Goal: Task Accomplishment & Management: Manage account settings

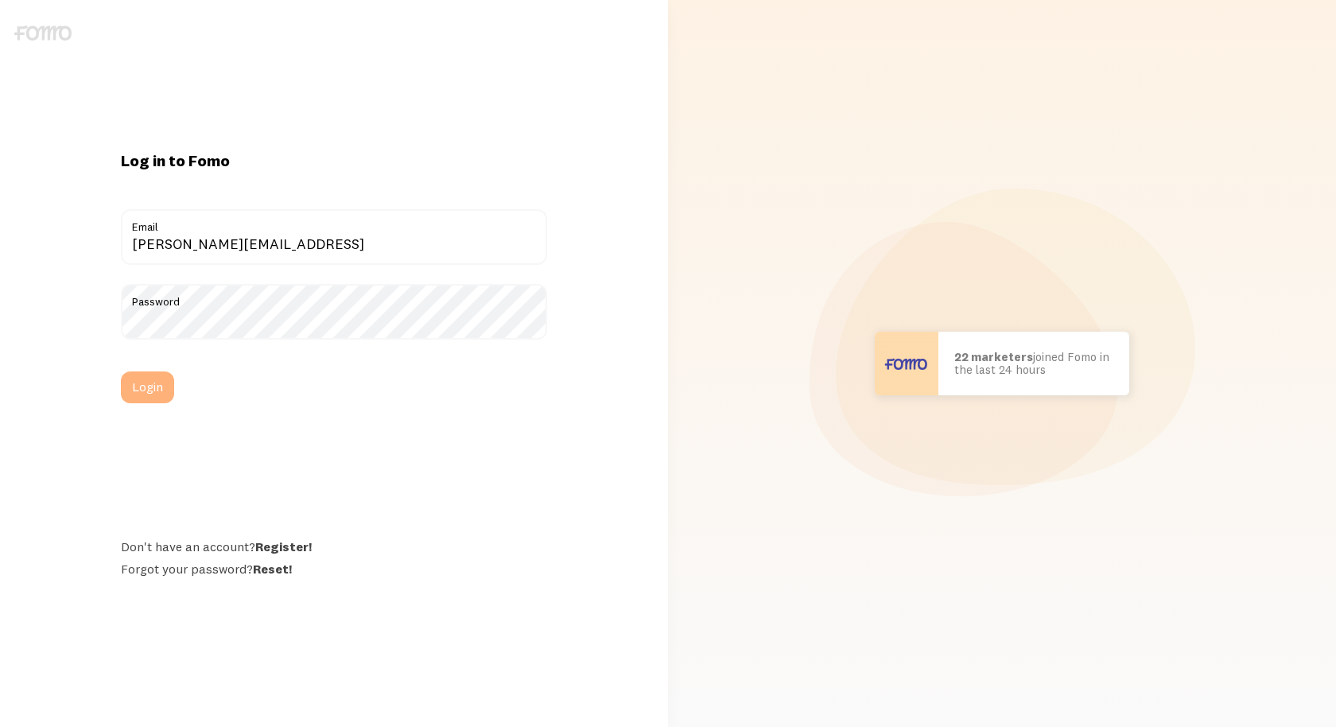
click at [153, 384] on button "Login" at bounding box center [147, 387] width 53 height 32
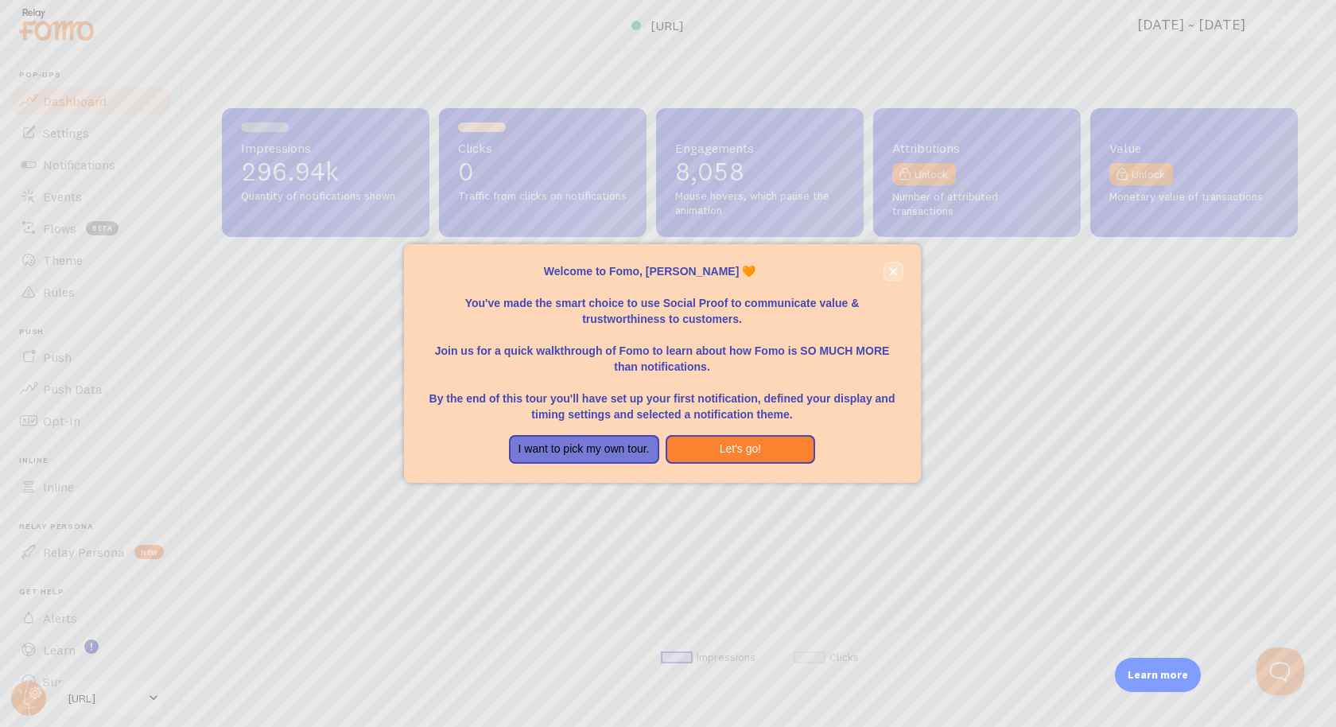
click at [896, 273] on icon "close," at bounding box center [893, 271] width 9 height 9
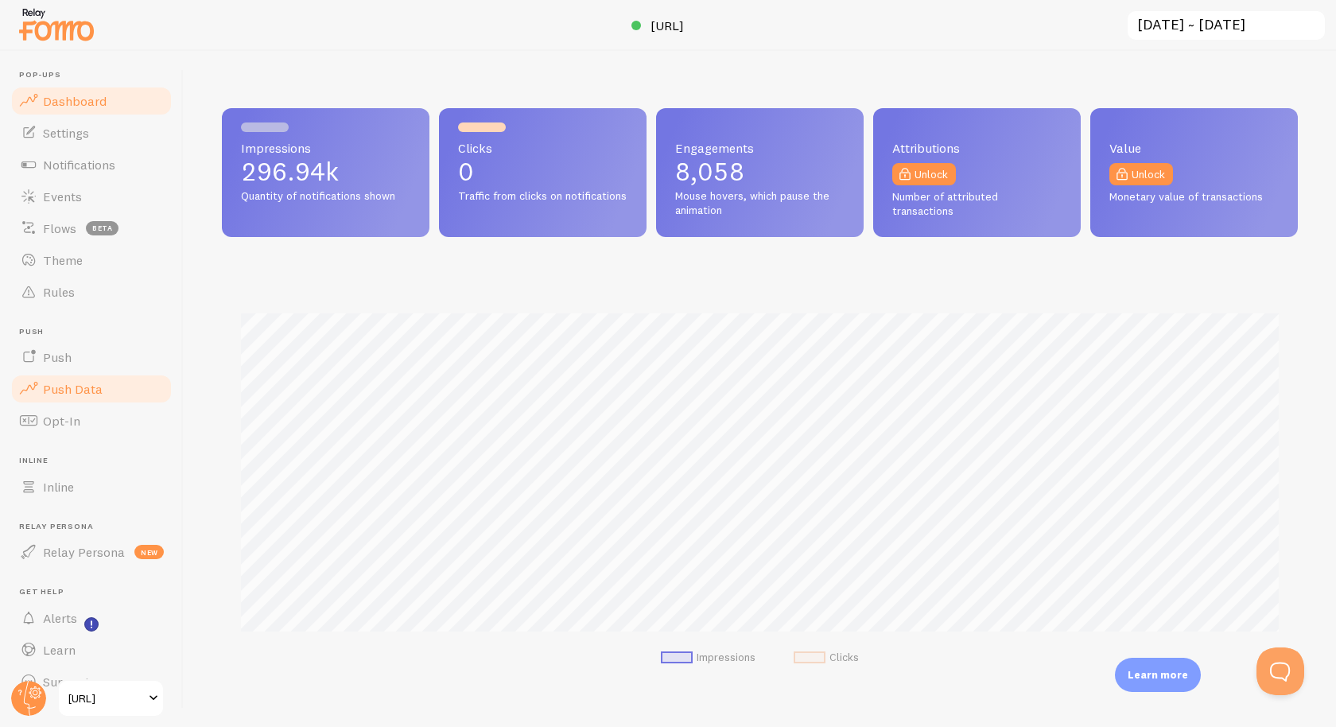
scroll to position [26, 0]
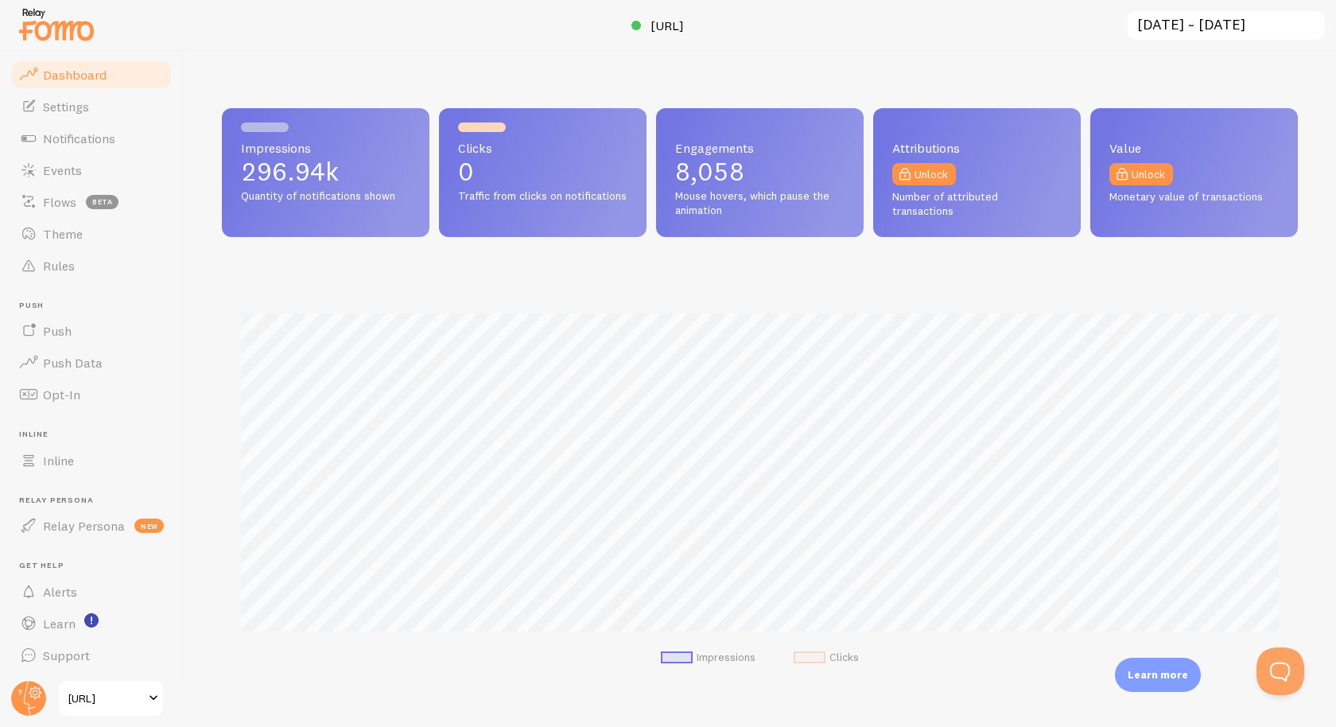
click at [115, 698] on span "[URL]" at bounding box center [106, 698] width 76 height 19
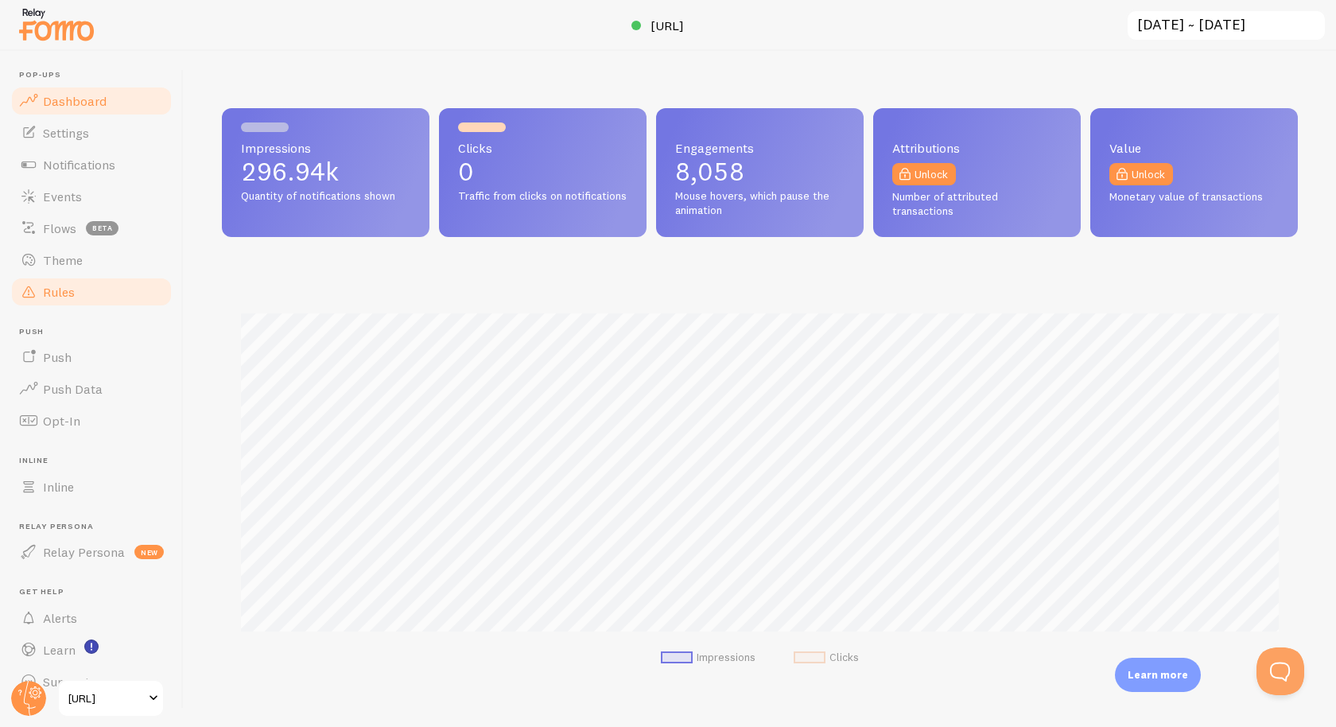
scroll to position [418, 1076]
click at [72, 142] on link "Settings" at bounding box center [92, 133] width 164 height 32
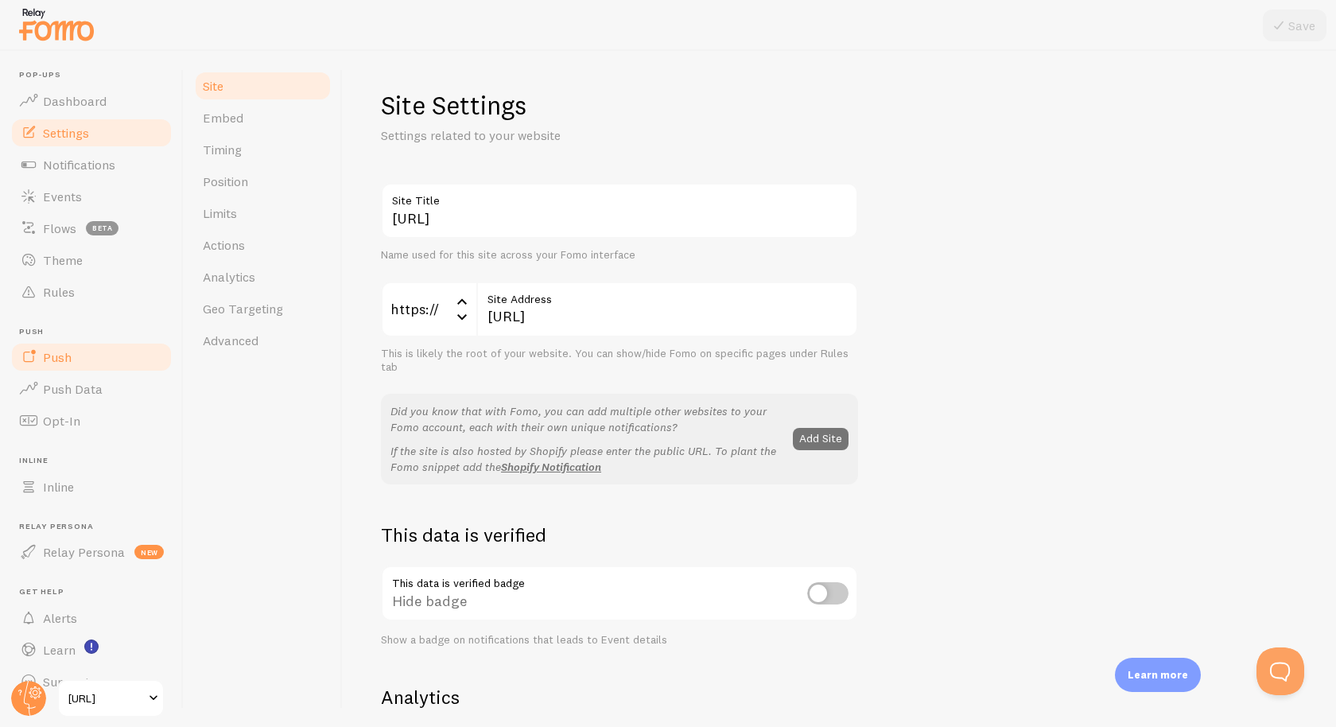
scroll to position [26, 0]
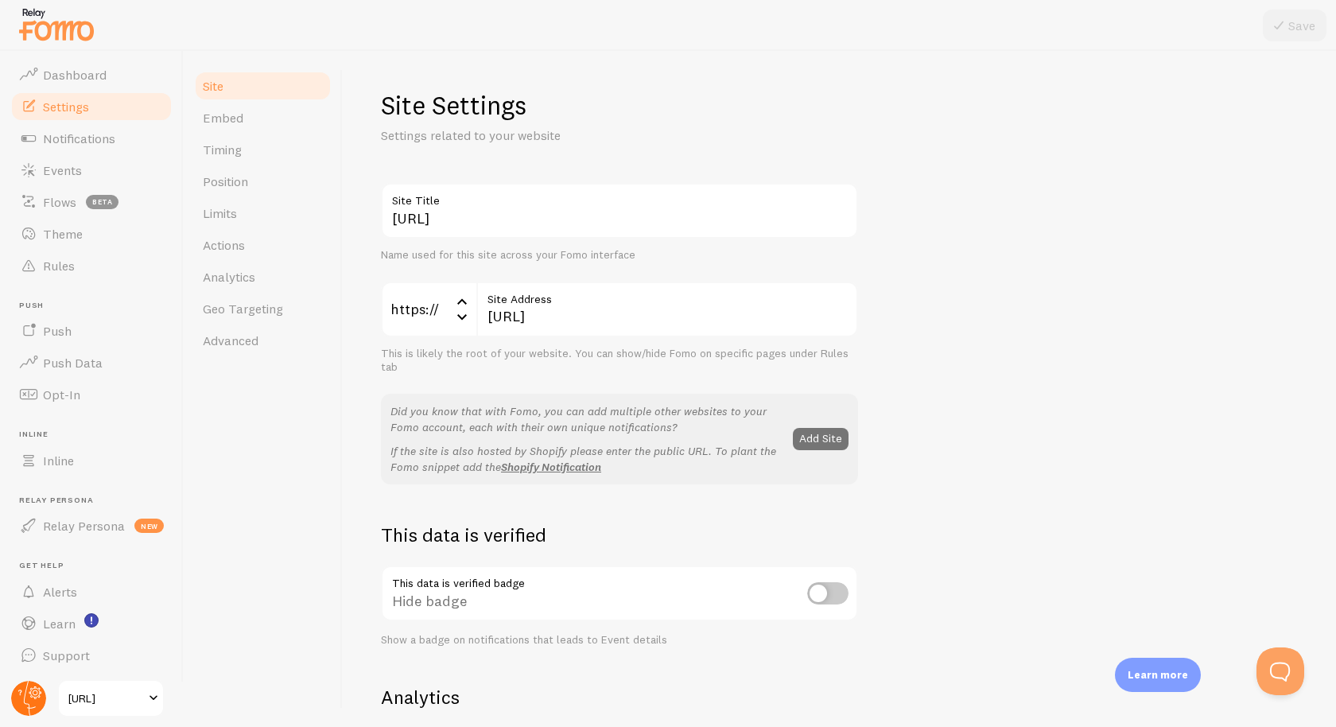
click at [33, 697] on g at bounding box center [28, 698] width 35 height 35
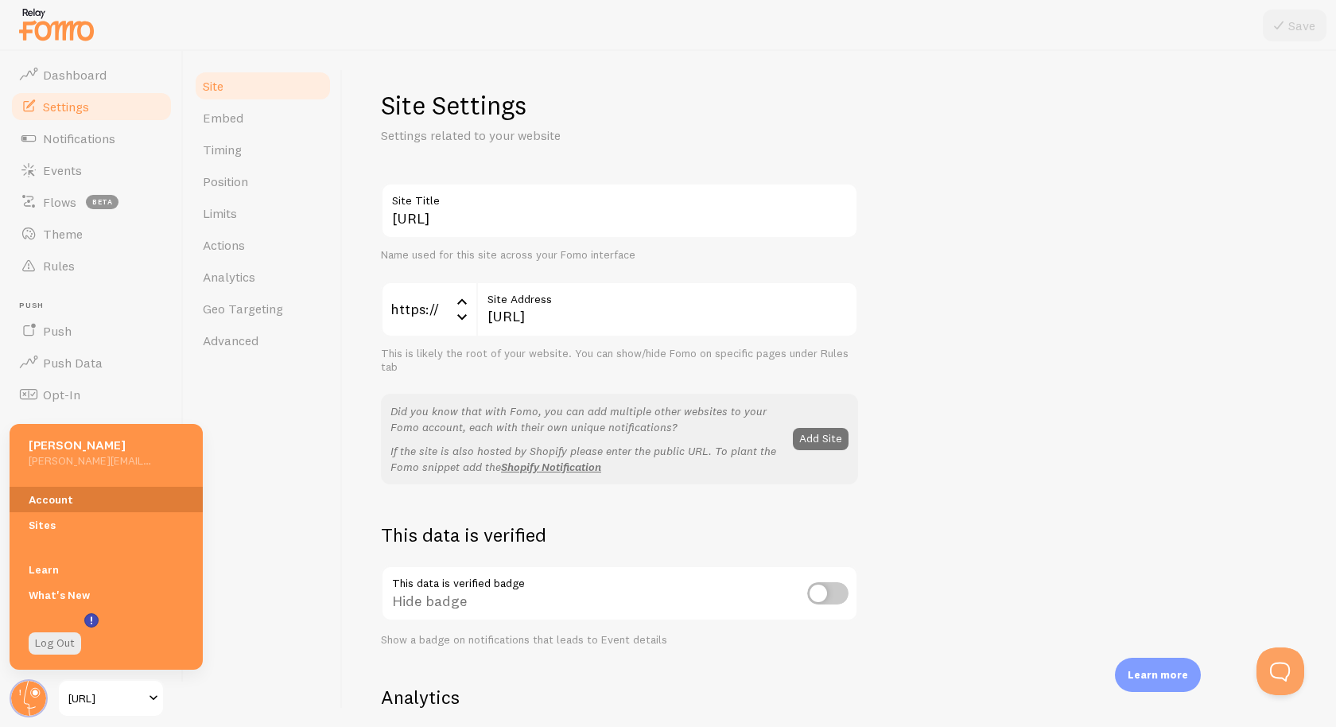
click at [70, 502] on link "Account" at bounding box center [106, 499] width 193 height 25
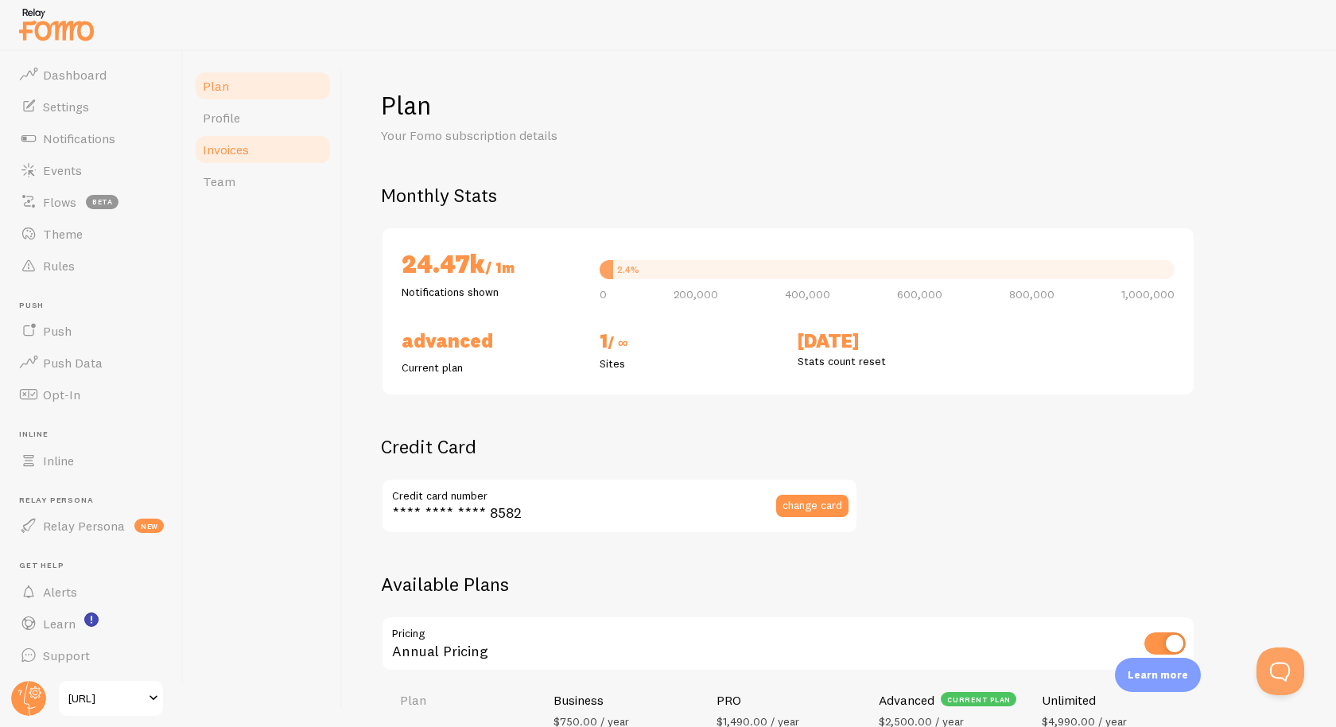
click at [247, 142] on span "Invoices" at bounding box center [226, 150] width 46 height 16
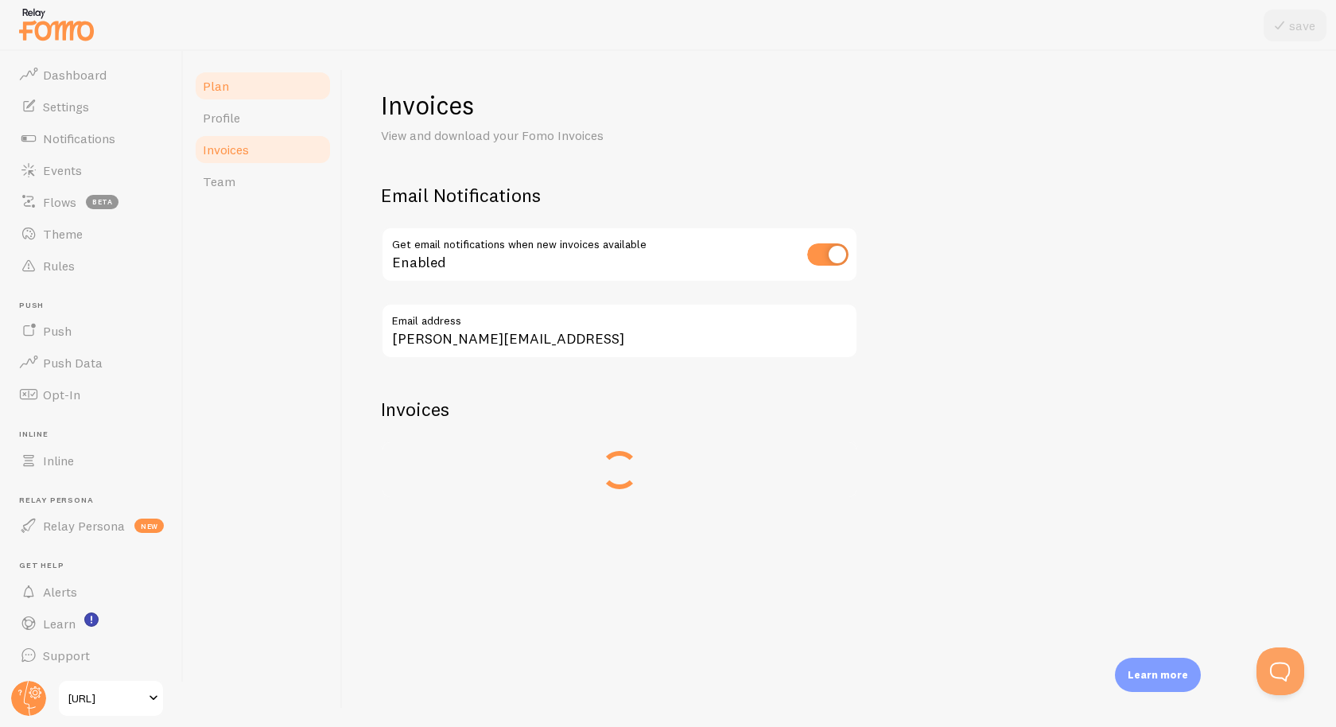
click at [220, 81] on span "Plan" at bounding box center [216, 86] width 26 height 16
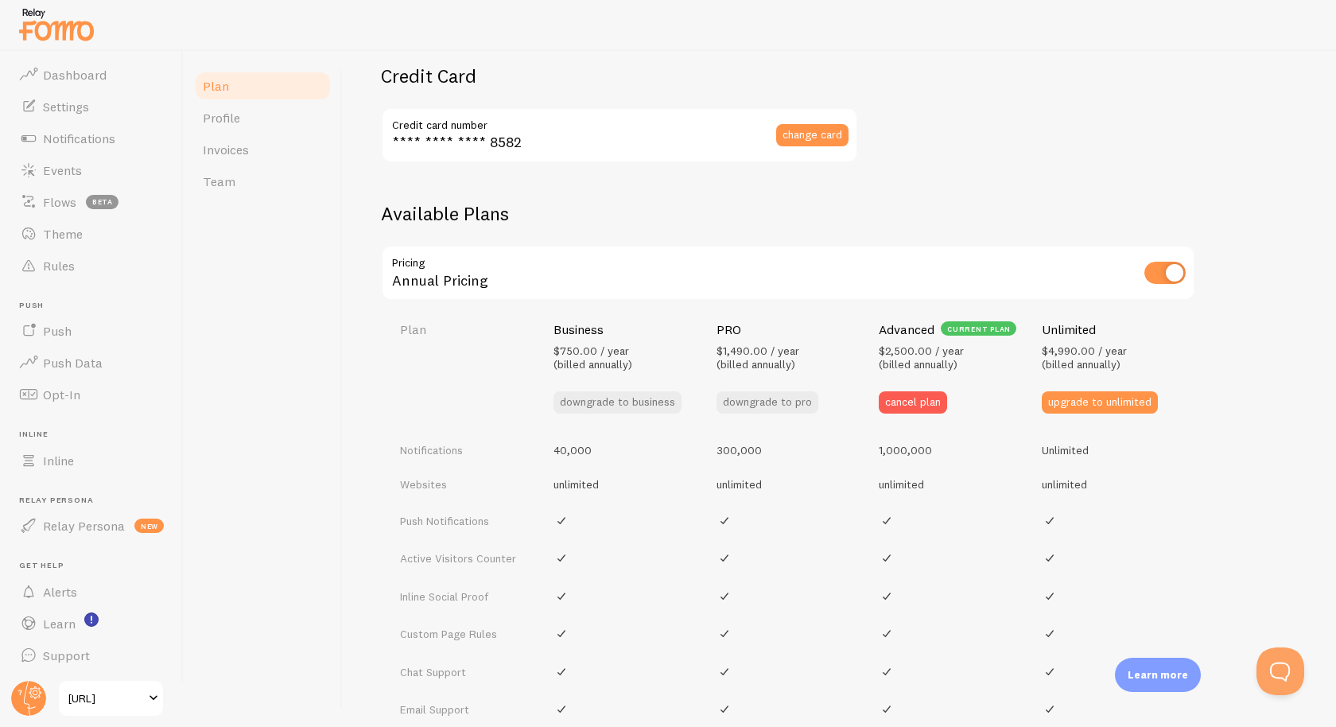
scroll to position [383, 0]
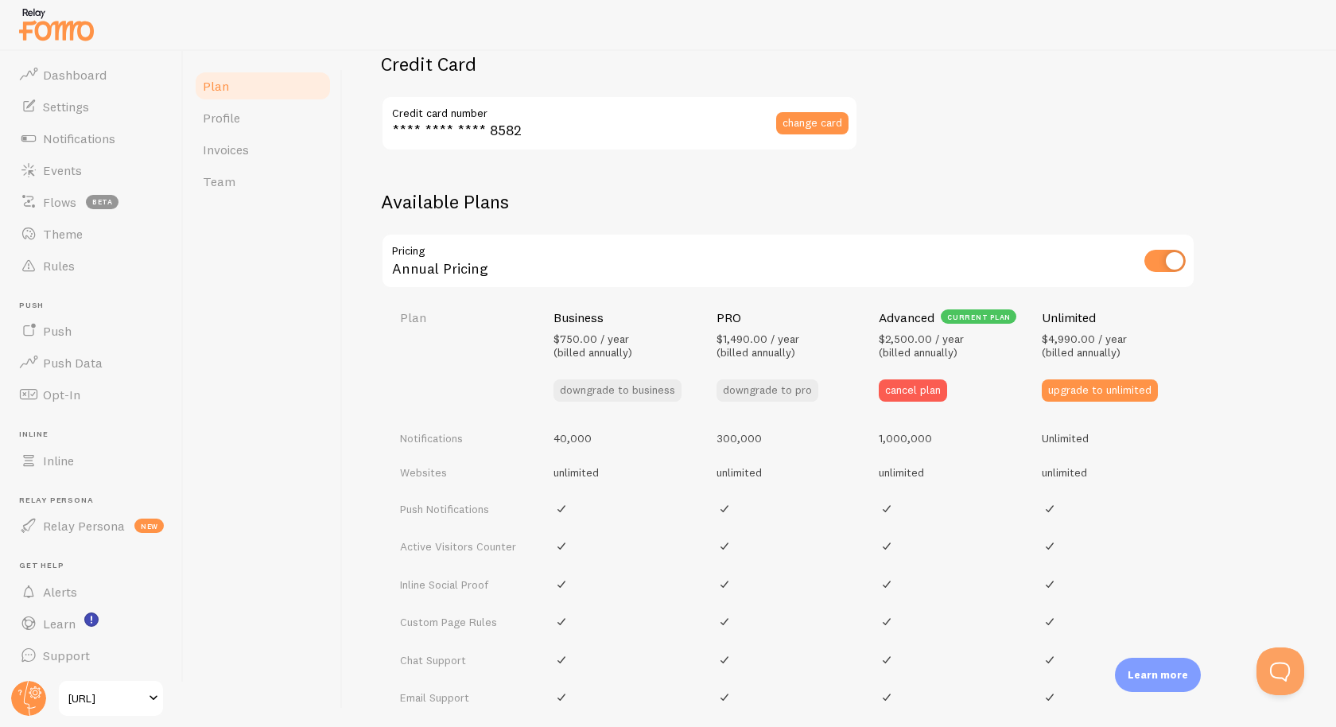
click at [900, 337] on span "$2,500.00 / year (billed annually)" at bounding box center [921, 346] width 85 height 29
copy span "2,500.00"
click at [243, 149] on span "Invoices" at bounding box center [226, 150] width 46 height 16
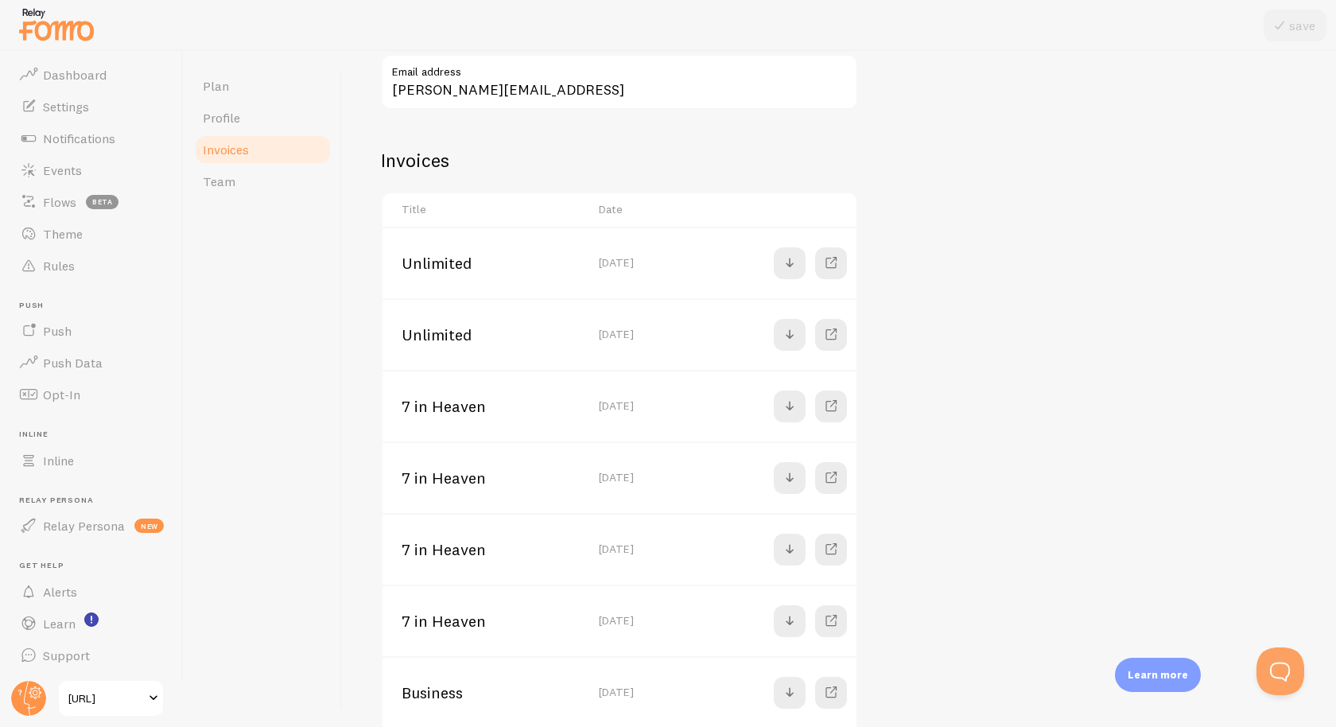
scroll to position [252, 0]
click at [236, 89] on link "Plan" at bounding box center [262, 86] width 139 height 32
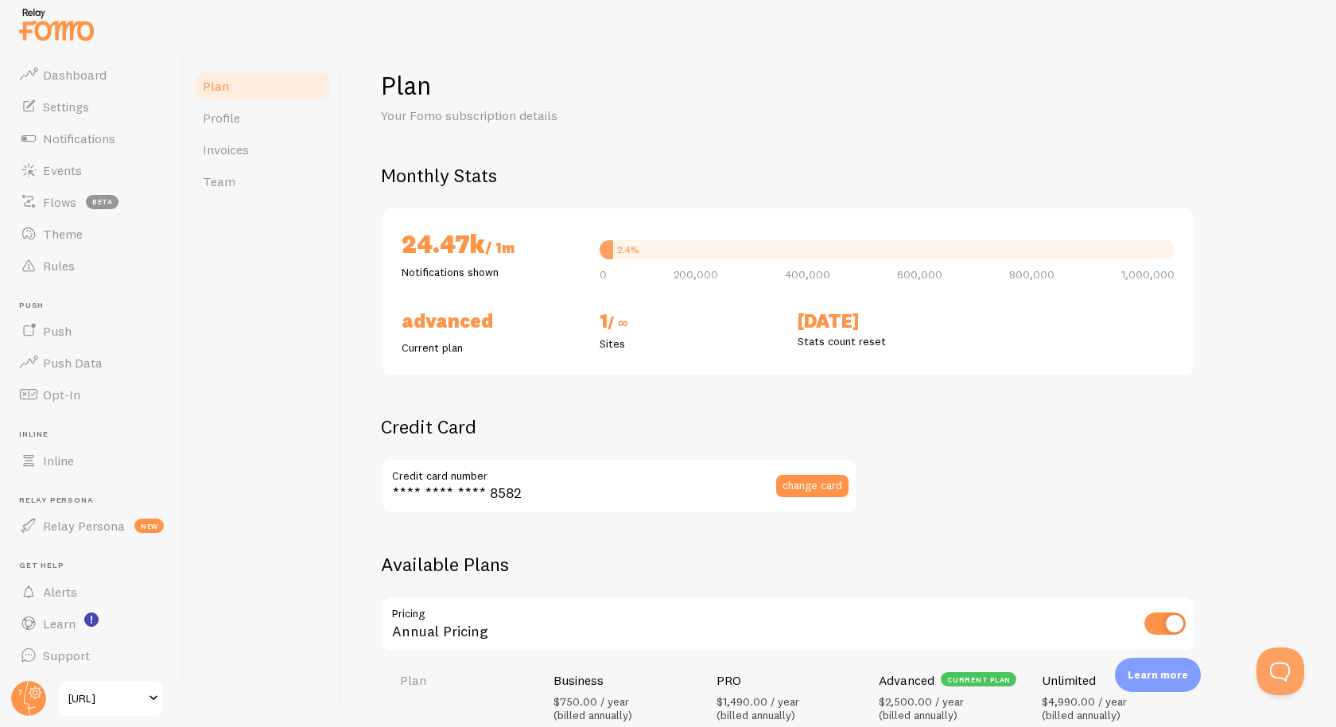
scroll to position [25, 0]
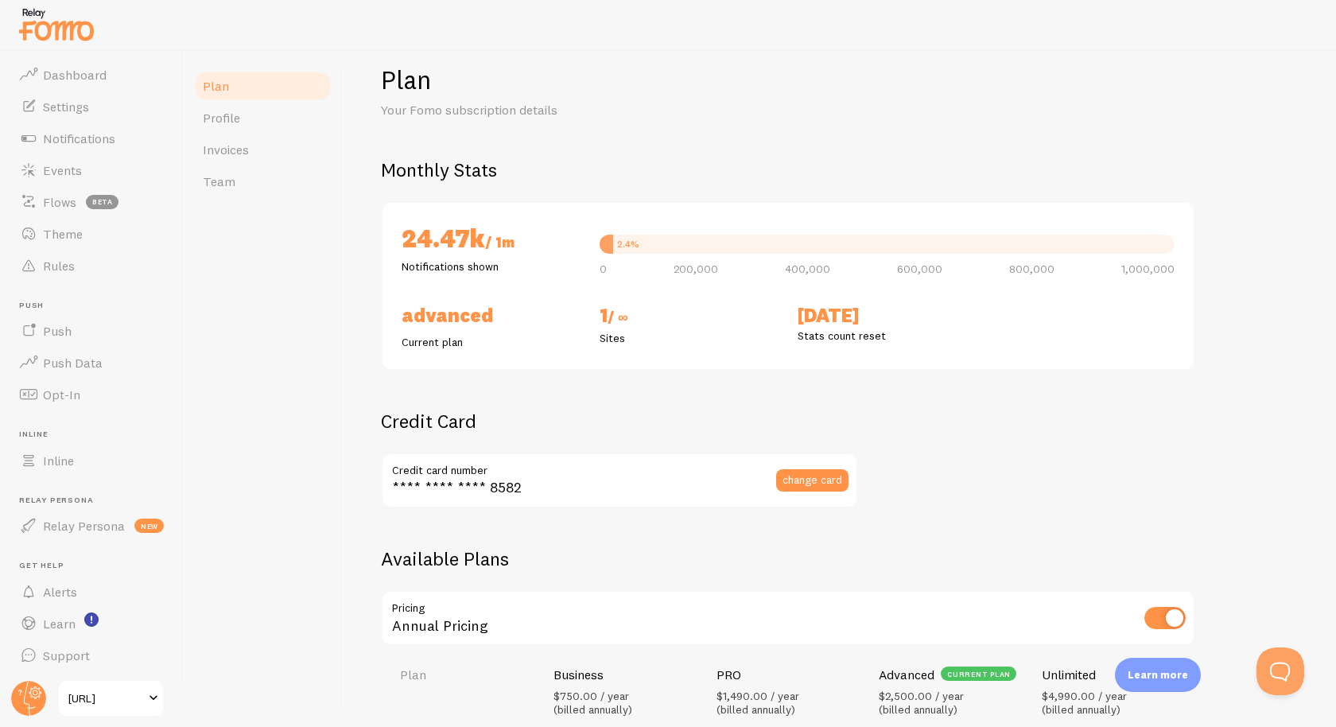
click at [411, 317] on h2 "Advanced" at bounding box center [491, 315] width 179 height 25
click at [375, 312] on div "Plan Your Fomo subscription details Monthly Stats 24.47k / 1m Notifications sho…" at bounding box center [839, 389] width 993 height 676
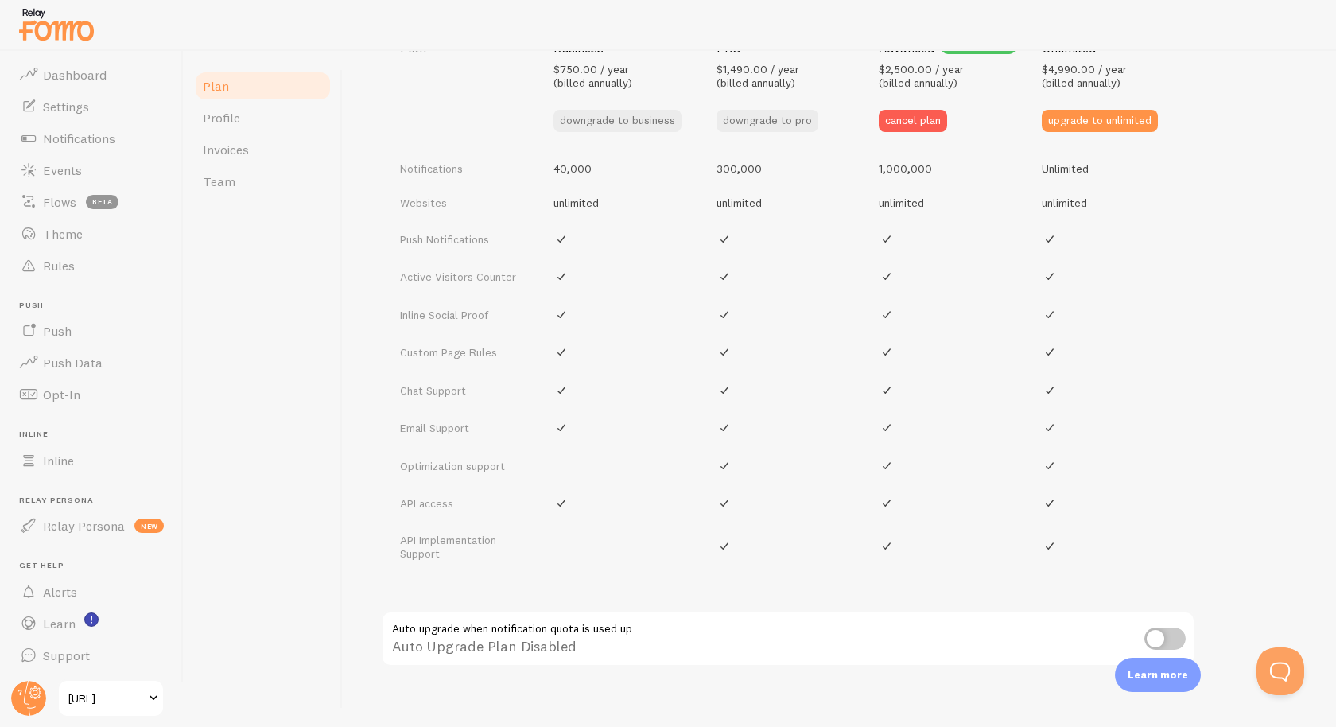
scroll to position [0, 0]
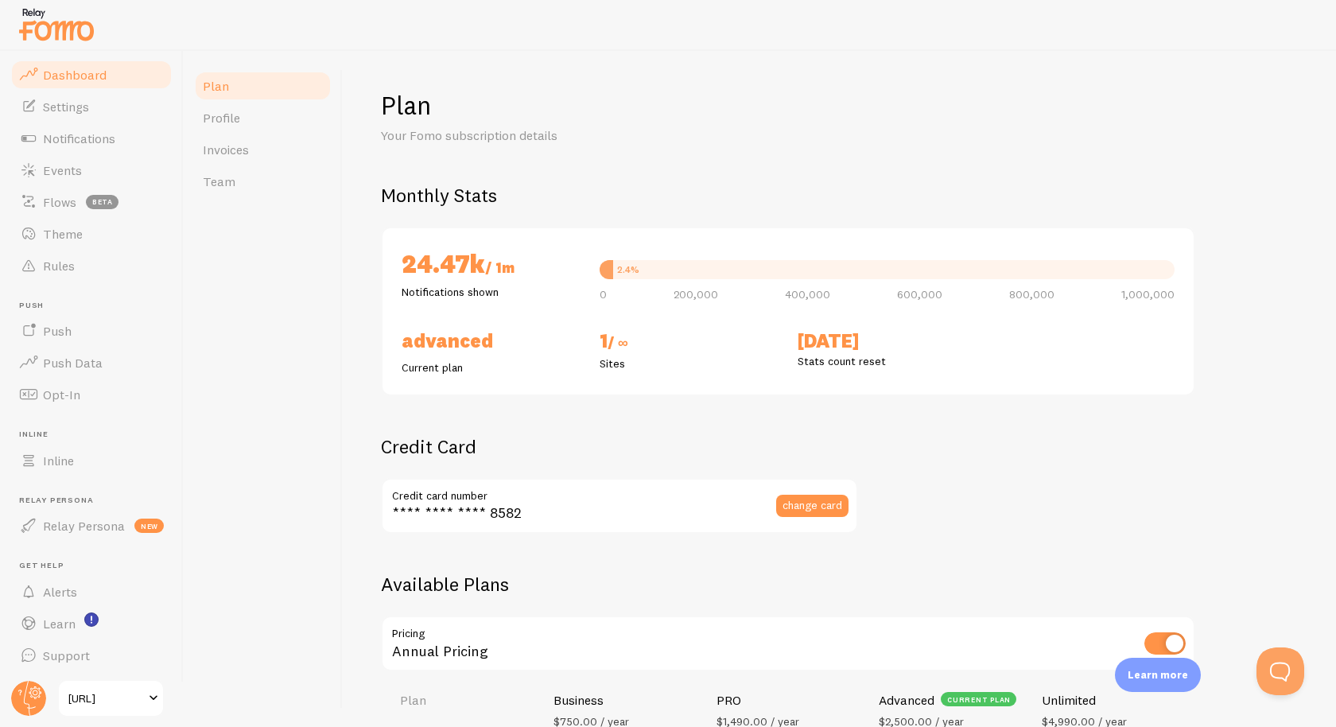
click at [105, 76] on link "Dashboard" at bounding box center [92, 75] width 164 height 32
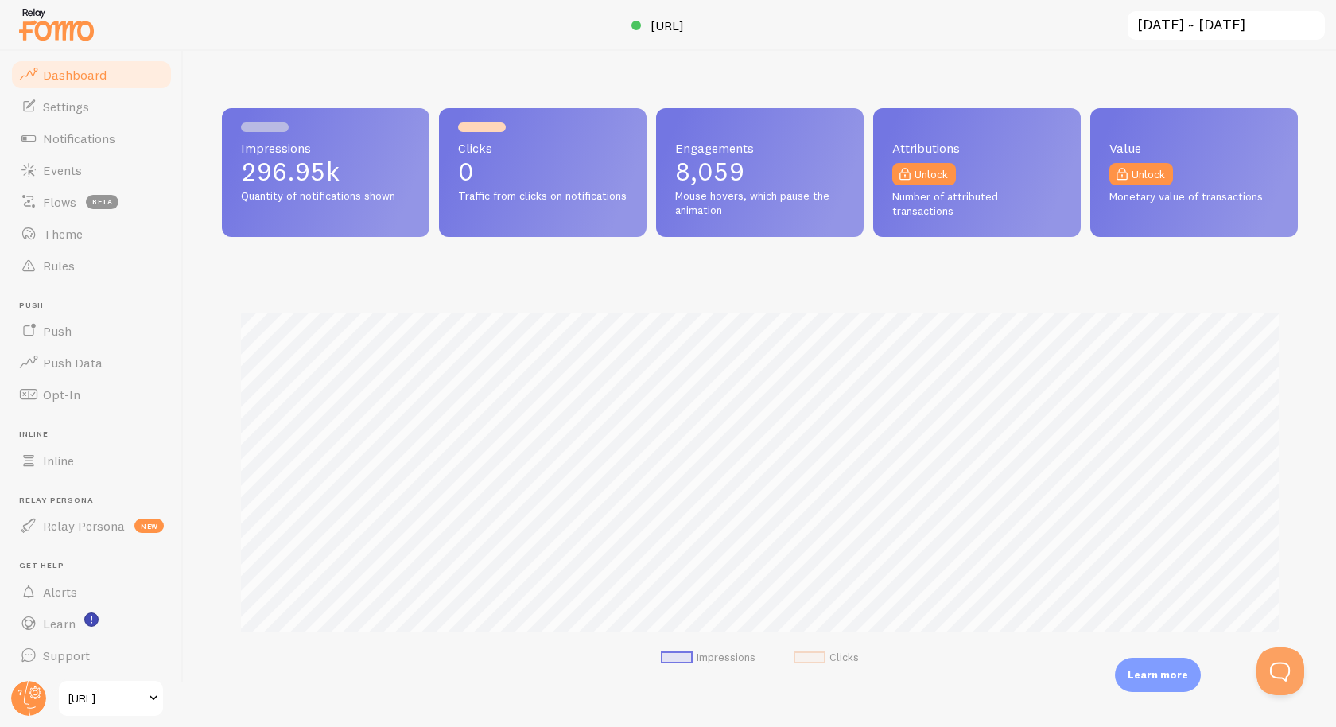
scroll to position [418, 1076]
click at [1191, 23] on input "[DATE] ~ [DATE]" at bounding box center [1226, 26] width 200 height 33
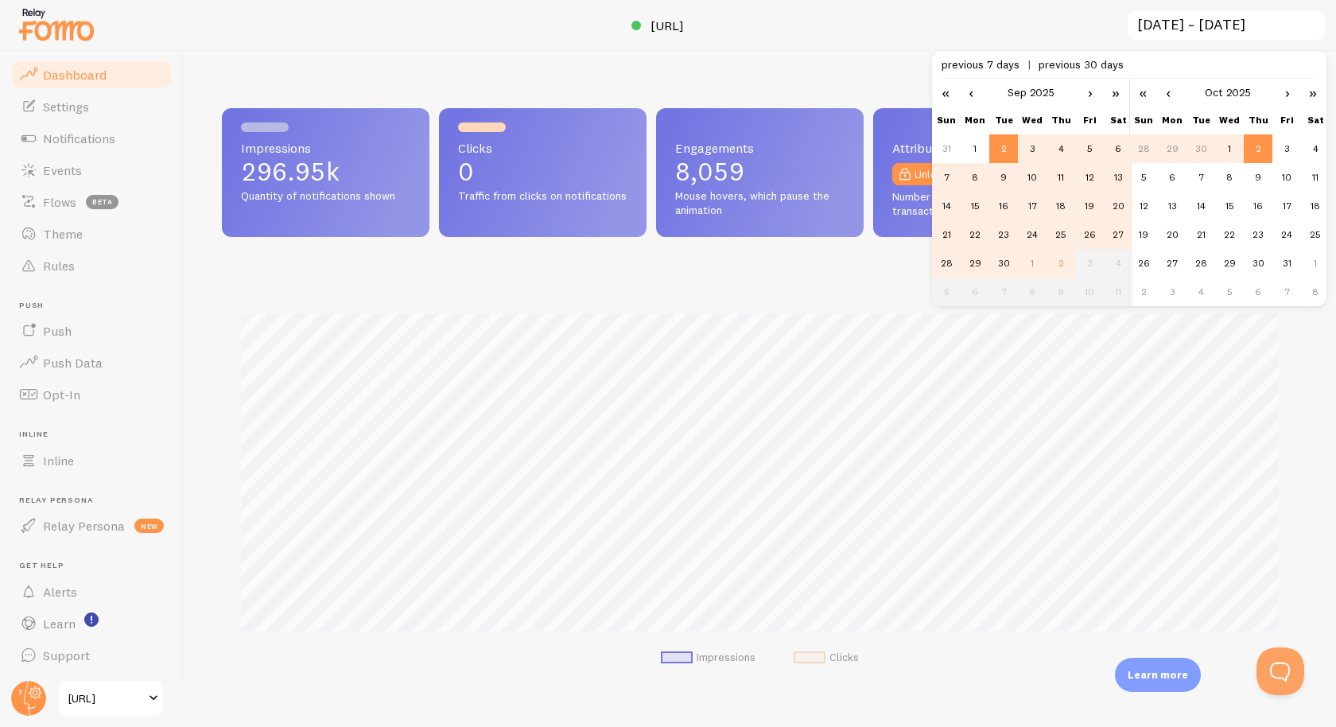
click at [1088, 64] on span "previous 30 days" at bounding box center [1081, 64] width 85 height 14
click at [1043, 30] on div at bounding box center [668, 25] width 1336 height 51
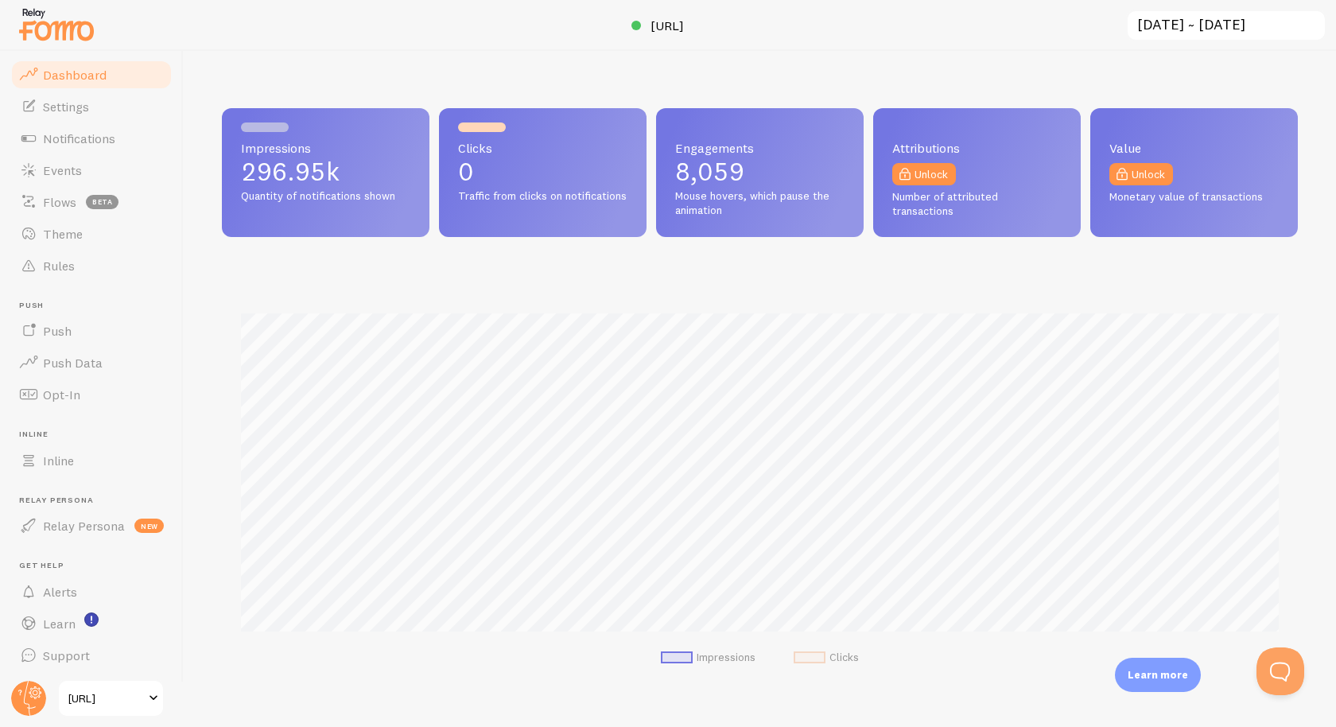
click at [1204, 25] on input "[DATE] ~ [DATE]" at bounding box center [1226, 26] width 200 height 33
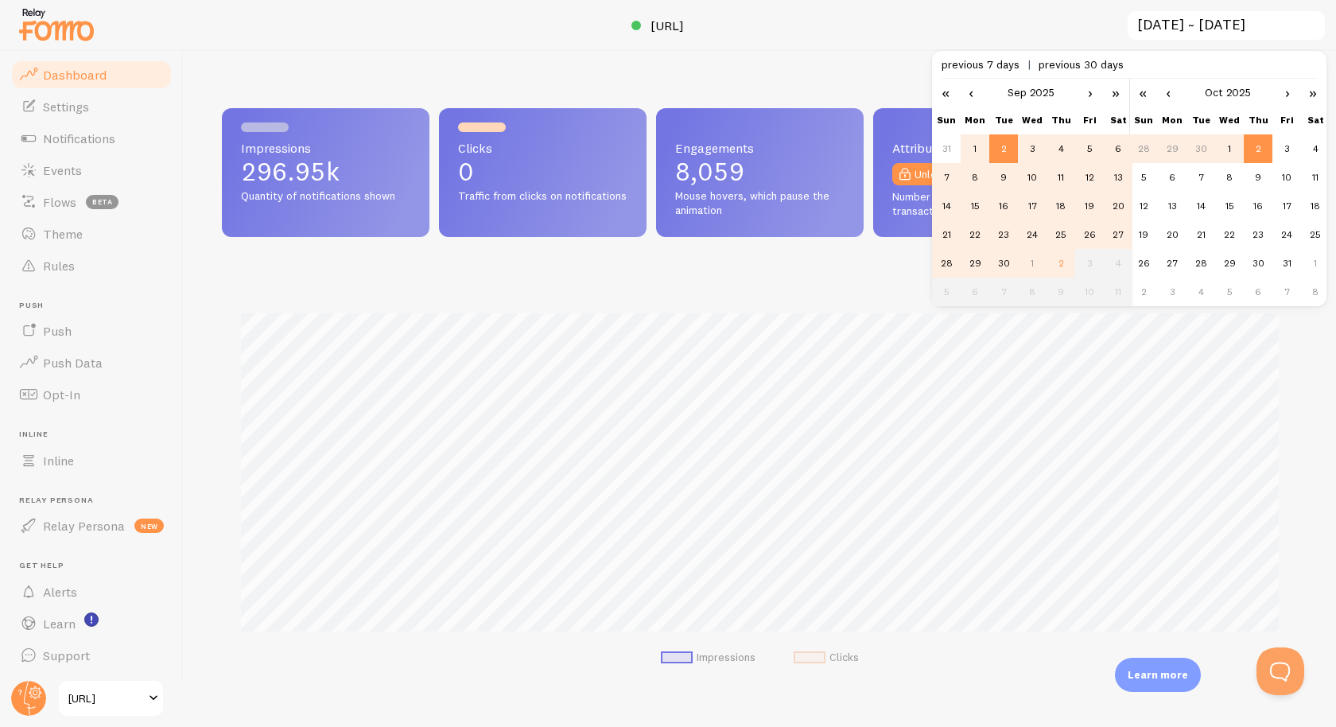
click at [970, 152] on td "1" at bounding box center [975, 148] width 29 height 29
click at [1004, 265] on td "30" at bounding box center [1003, 263] width 29 height 29
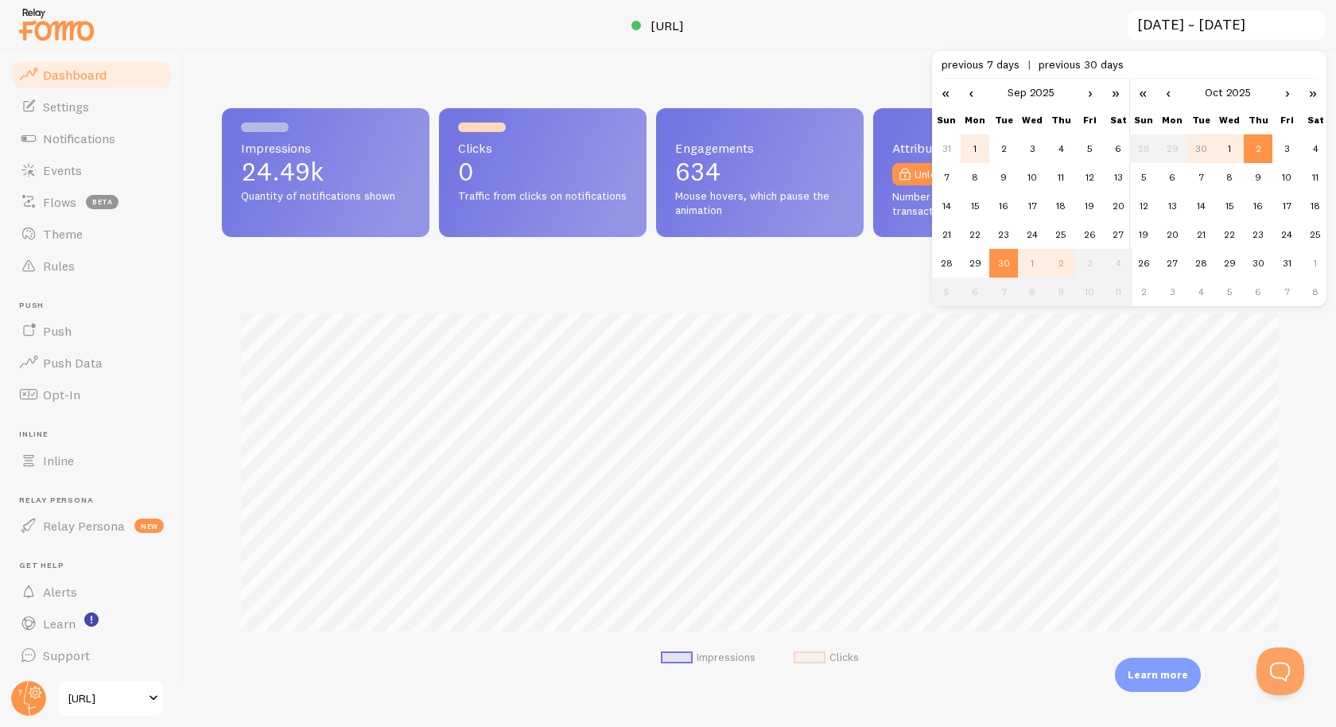
click at [982, 155] on td "1" at bounding box center [975, 148] width 29 height 29
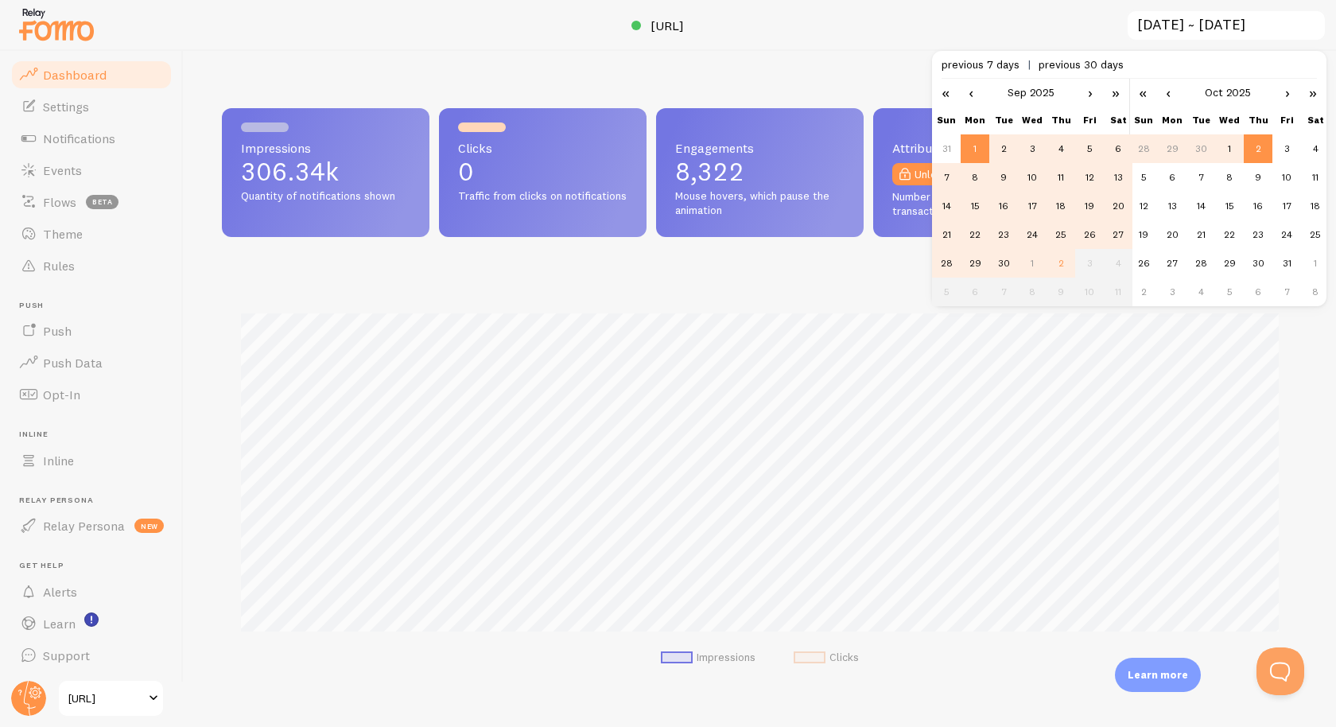
click at [1008, 261] on td "30" at bounding box center [1003, 263] width 29 height 29
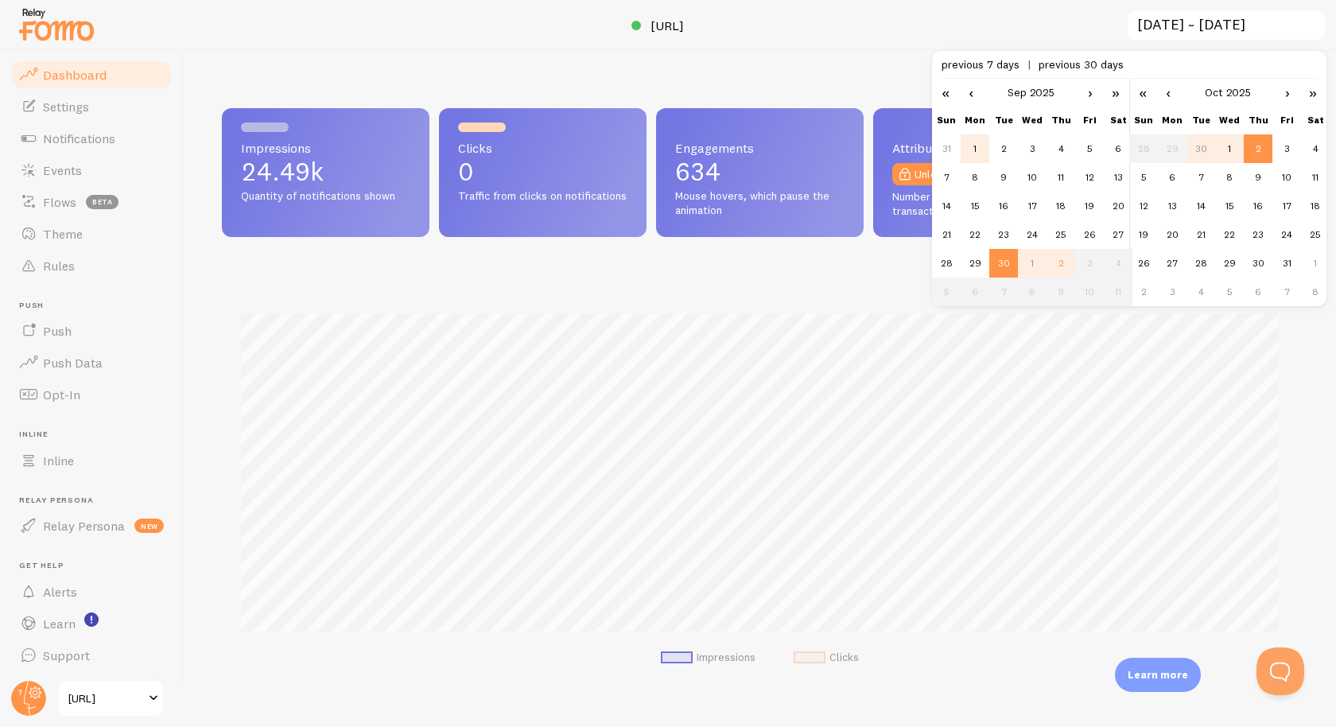
click at [974, 151] on td "1" at bounding box center [975, 148] width 29 height 29
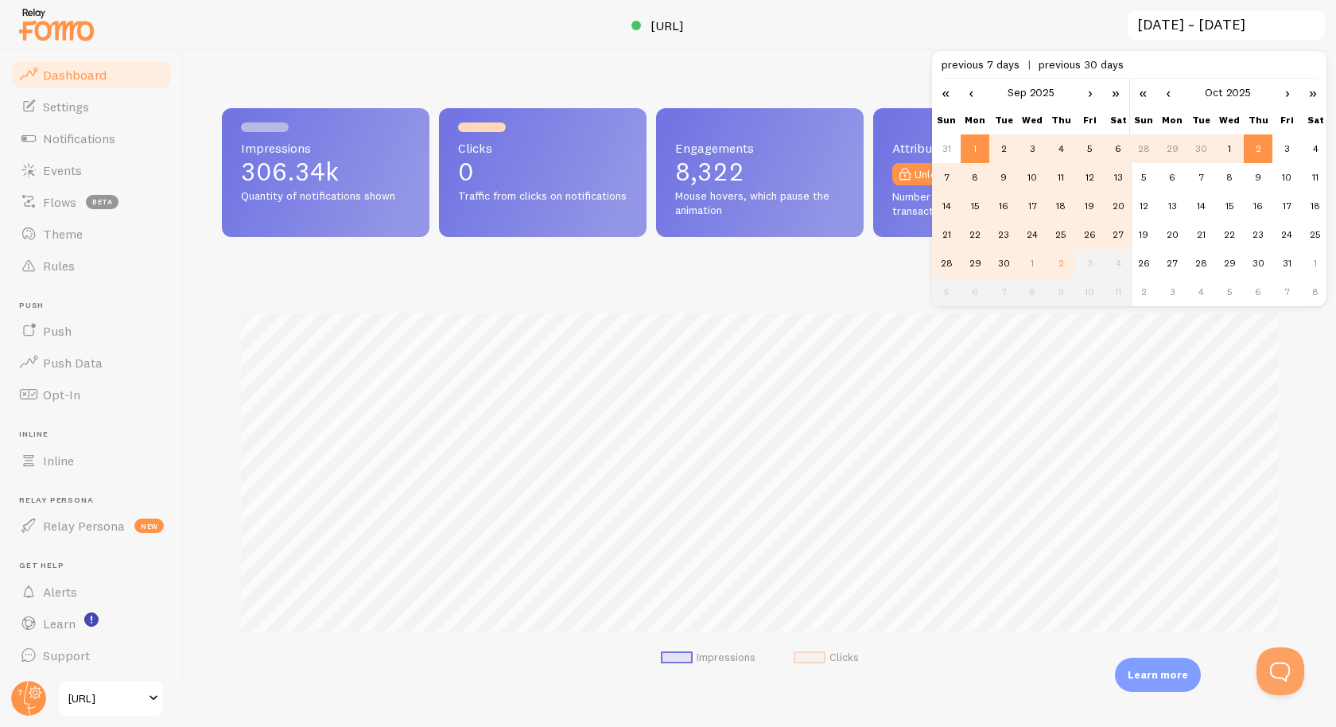
click at [981, 144] on td "1" at bounding box center [975, 148] width 29 height 29
click at [1008, 266] on td "30" at bounding box center [1003, 263] width 29 height 29
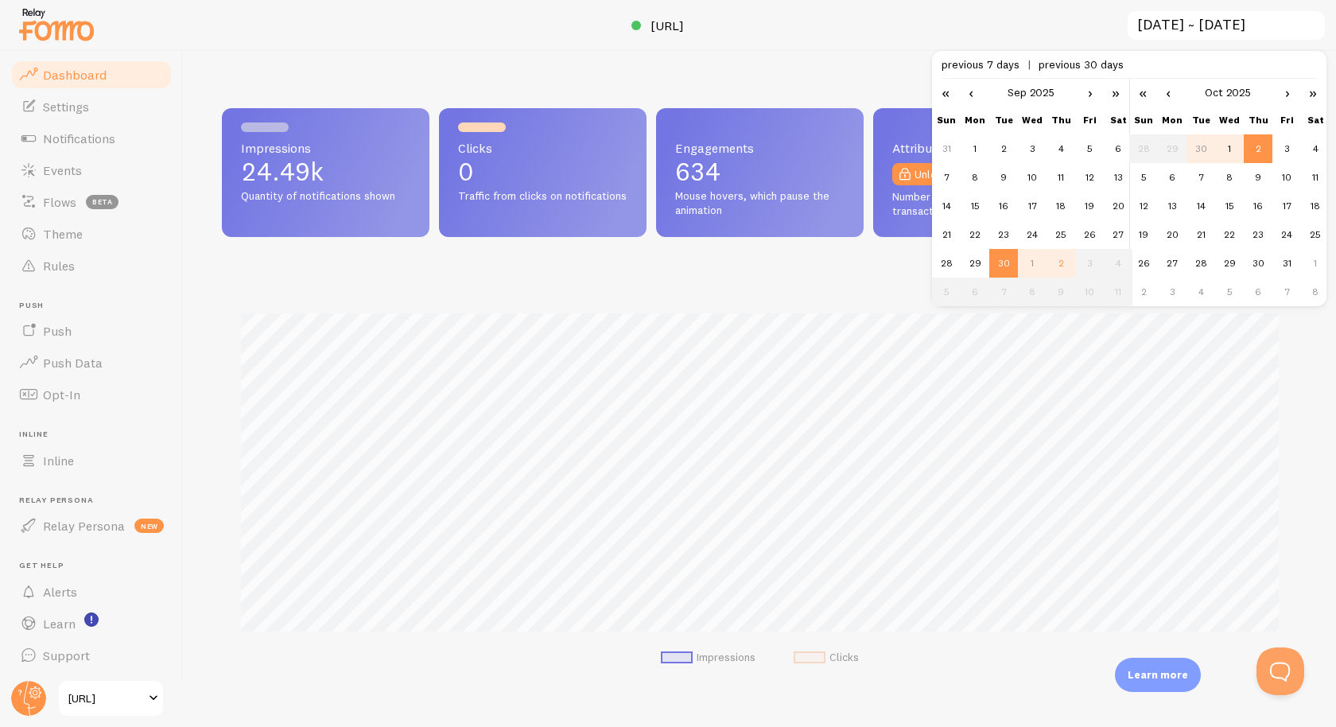
scroll to position [0, 0]
click at [1008, 266] on td "30" at bounding box center [1003, 263] width 29 height 29
click at [976, 153] on td "1" at bounding box center [975, 148] width 29 height 29
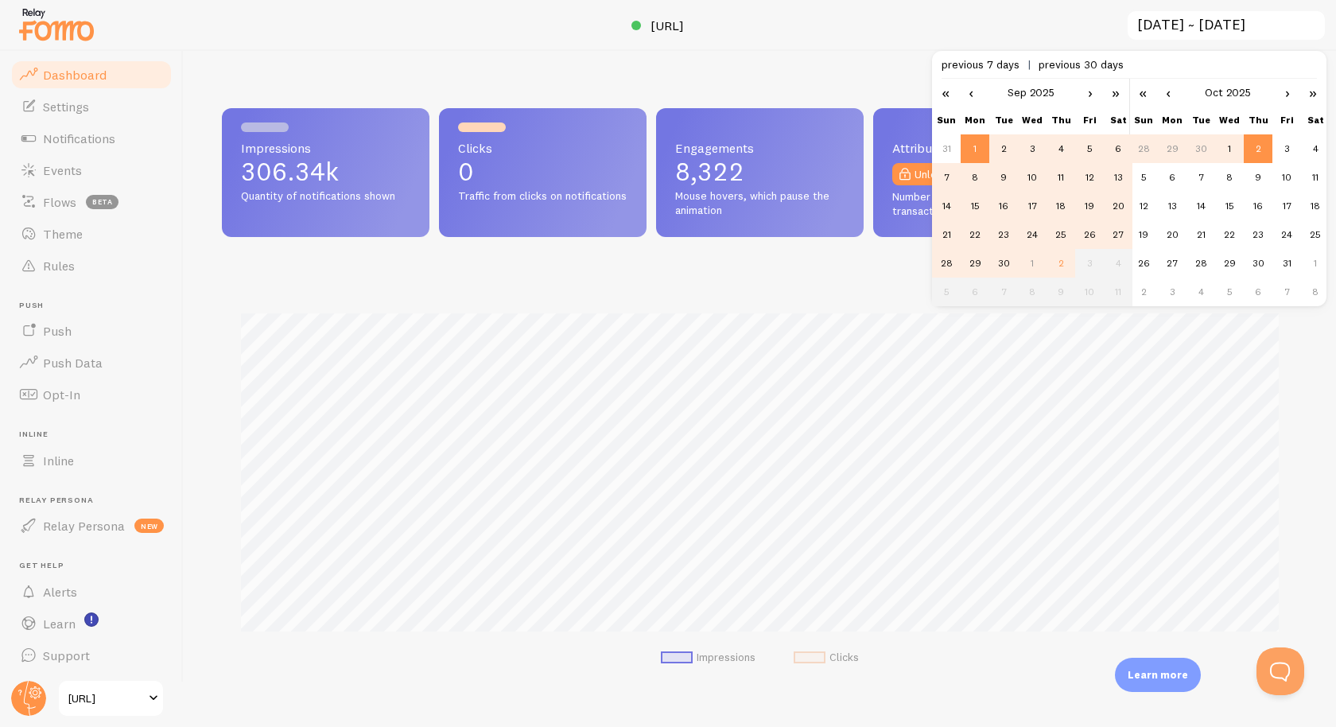
click at [1258, 148] on td "2" at bounding box center [1258, 148] width 29 height 29
click at [1169, 88] on link "‹" at bounding box center [1168, 92] width 24 height 27
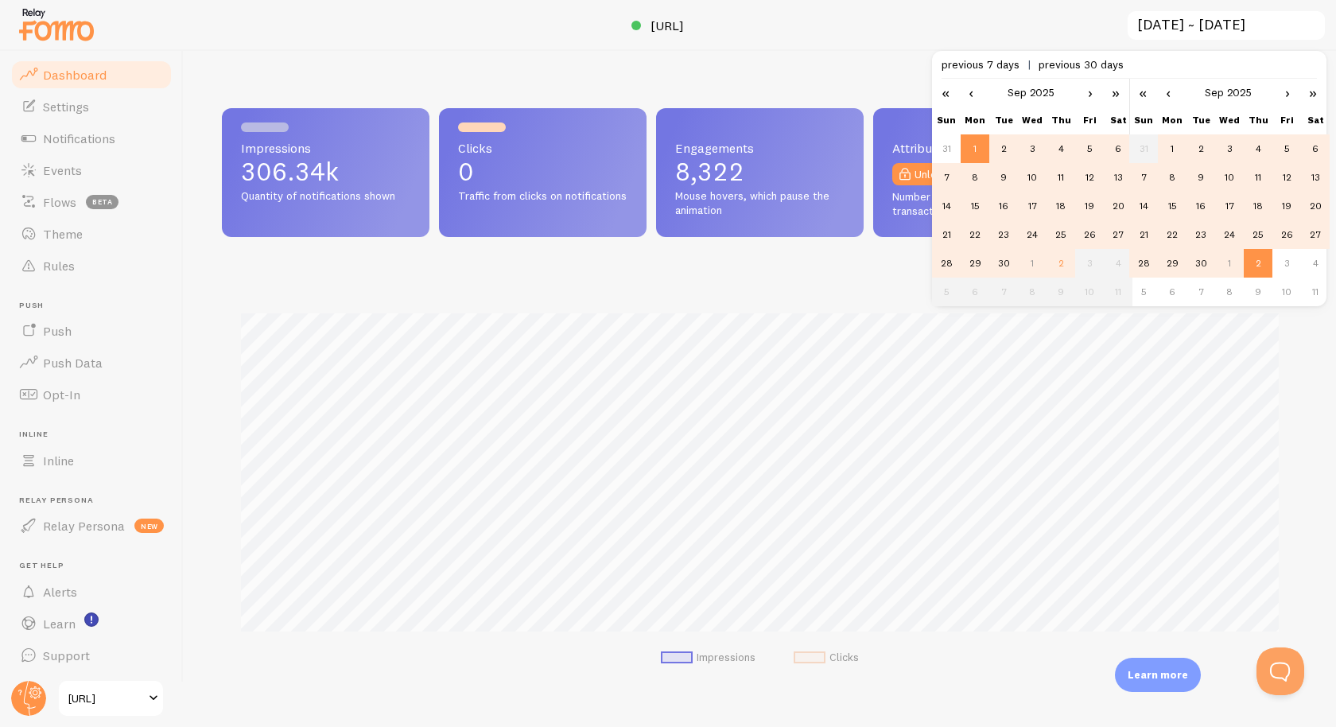
click at [1199, 258] on td "30" at bounding box center [1201, 263] width 29 height 29
type input "2025-09-01 ~ 2025-09-30"
click at [819, 287] on div "Impressions Clicks" at bounding box center [760, 484] width 1076 height 418
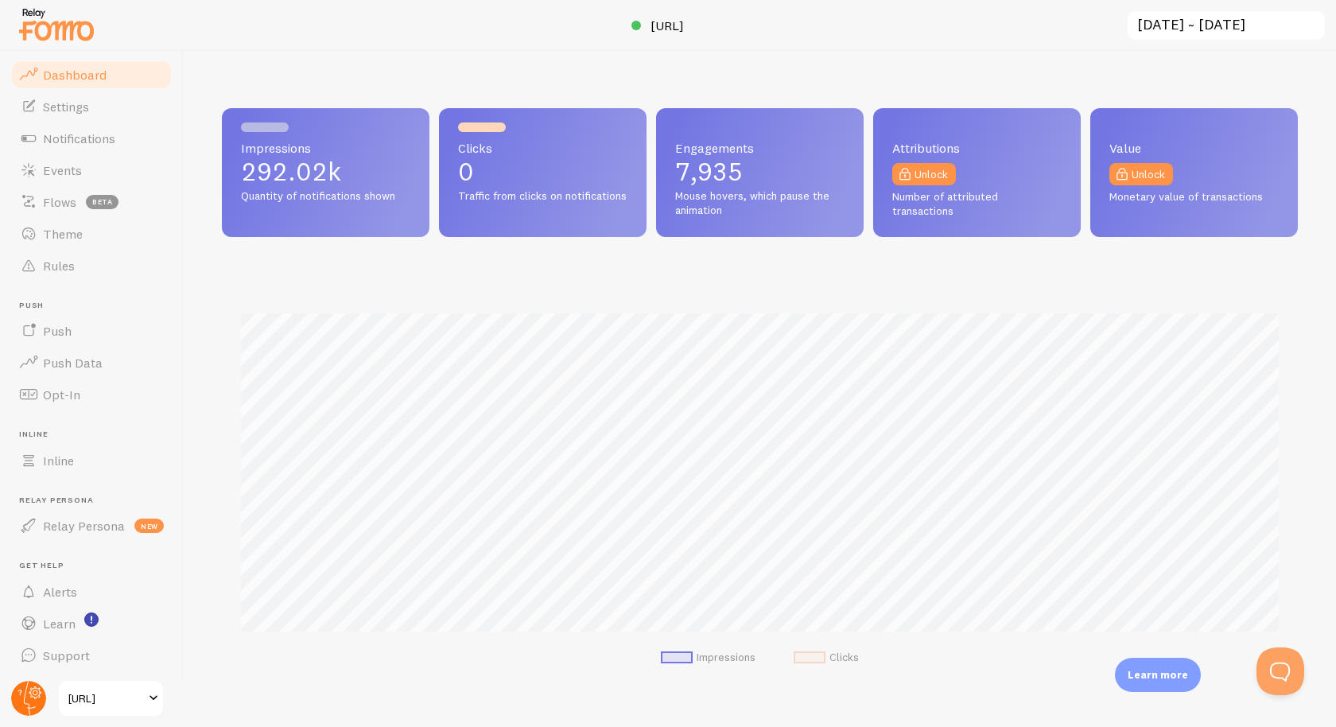
click at [34, 701] on circle at bounding box center [28, 698] width 35 height 35
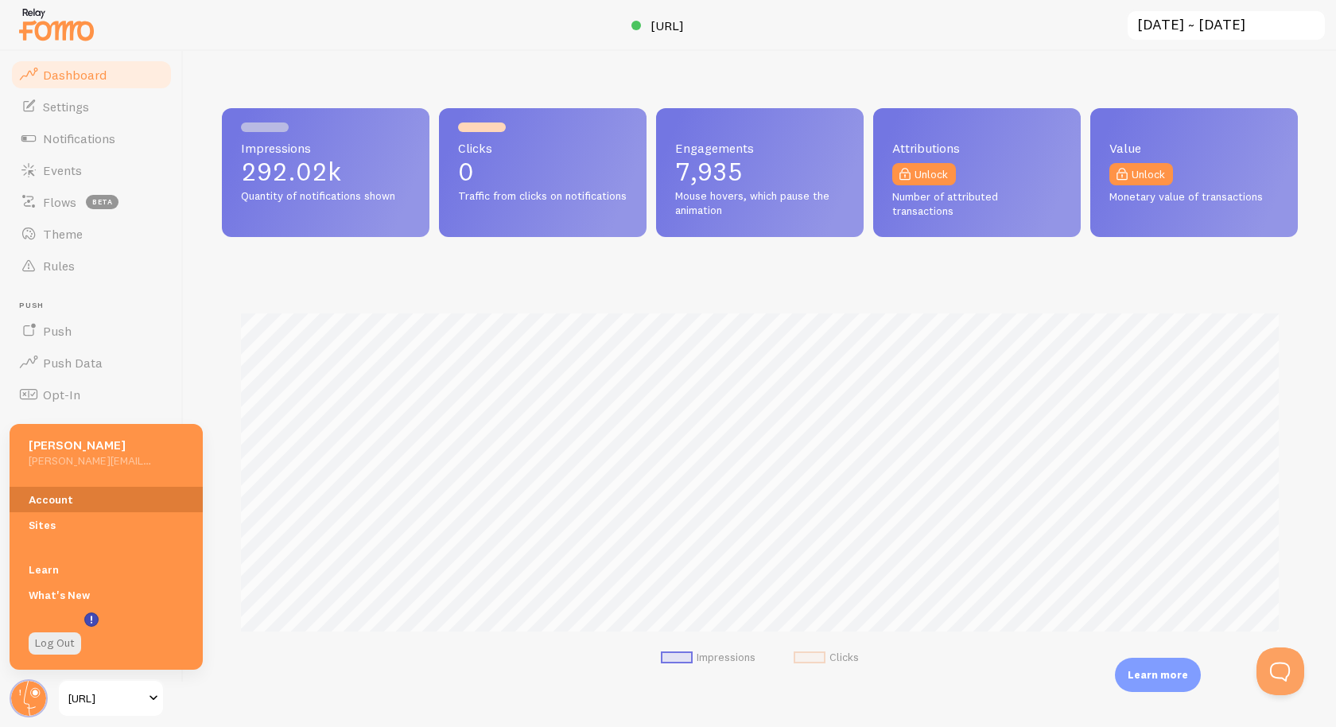
click at [78, 491] on link "Account" at bounding box center [106, 499] width 193 height 25
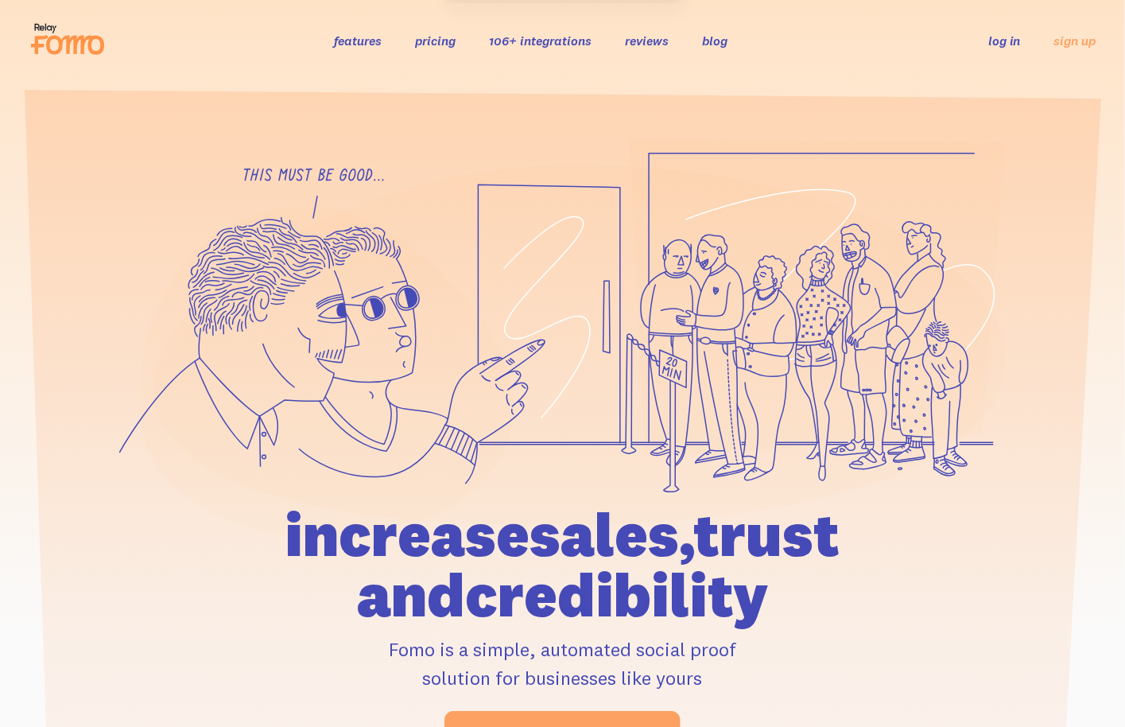
click at [998, 45] on link "log in" at bounding box center [1005, 41] width 33 height 16
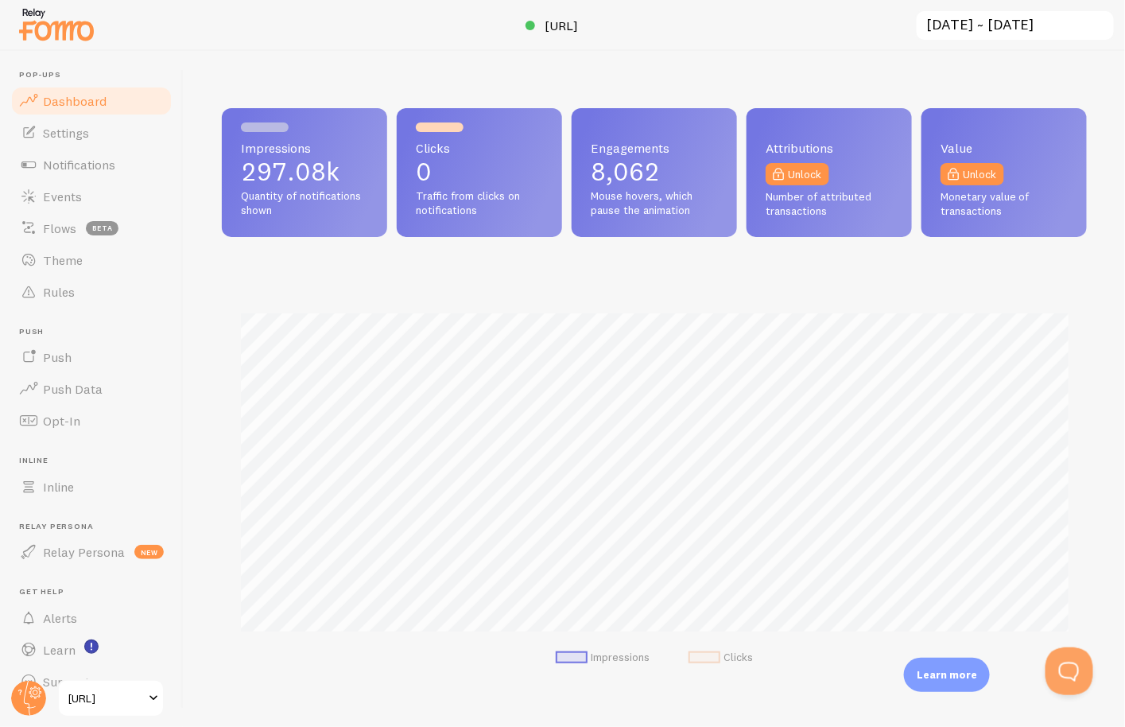
scroll to position [26, 0]
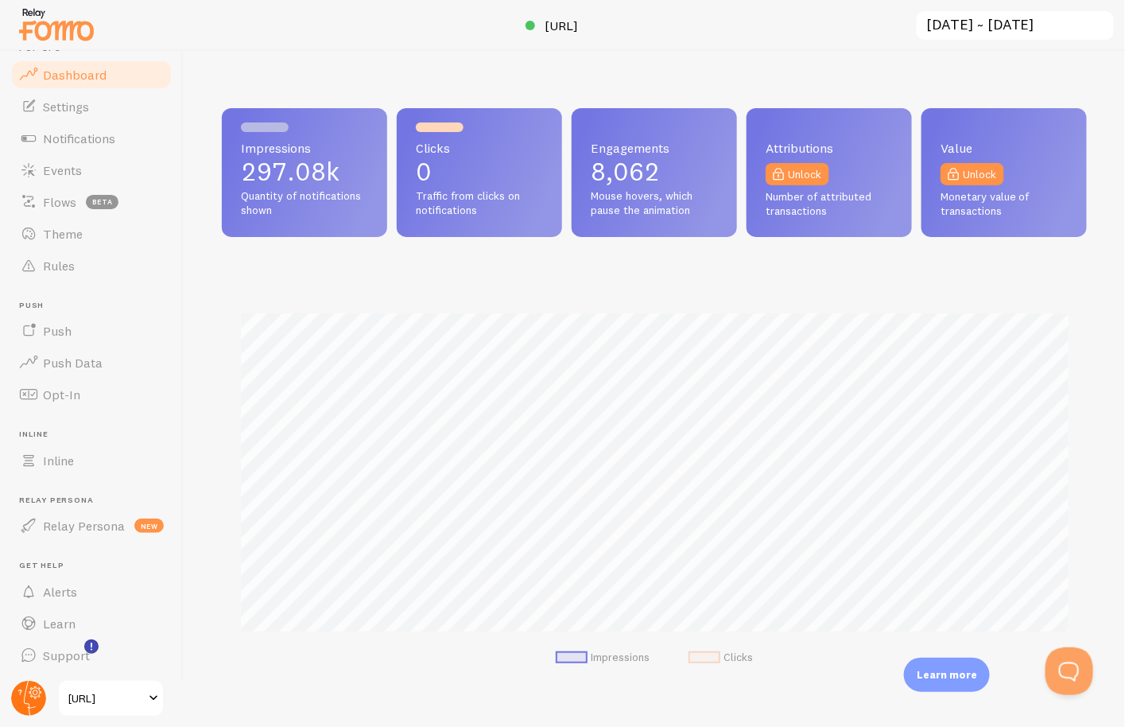
click at [29, 688] on circle at bounding box center [28, 698] width 35 height 35
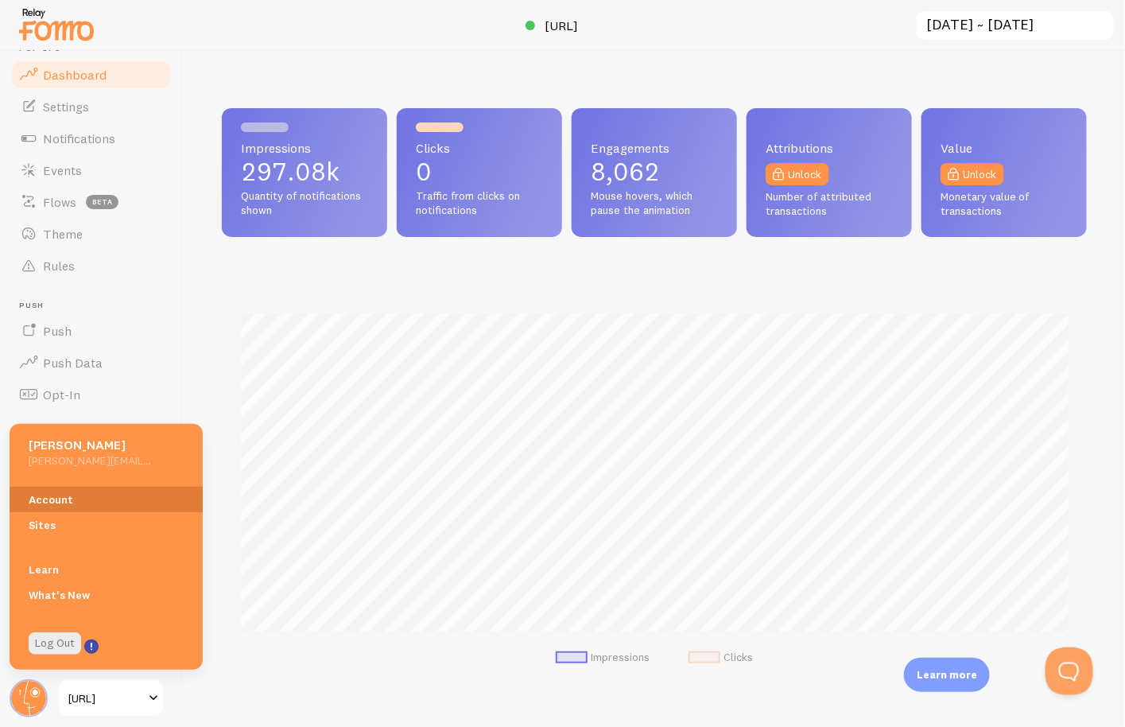
click at [58, 493] on link "Account" at bounding box center [106, 499] width 193 height 25
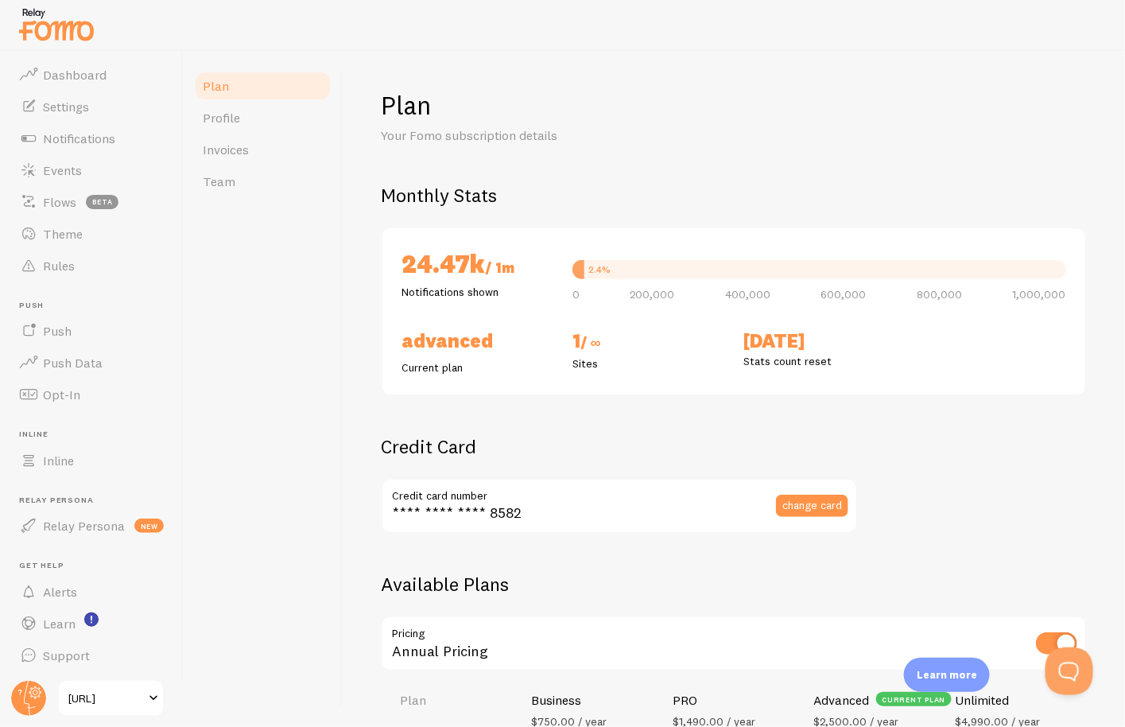
click at [352, 208] on div "Plan Your Fomo subscription details Monthly Stats 24.47k / 1m Notifications sho…" at bounding box center [734, 389] width 783 height 676
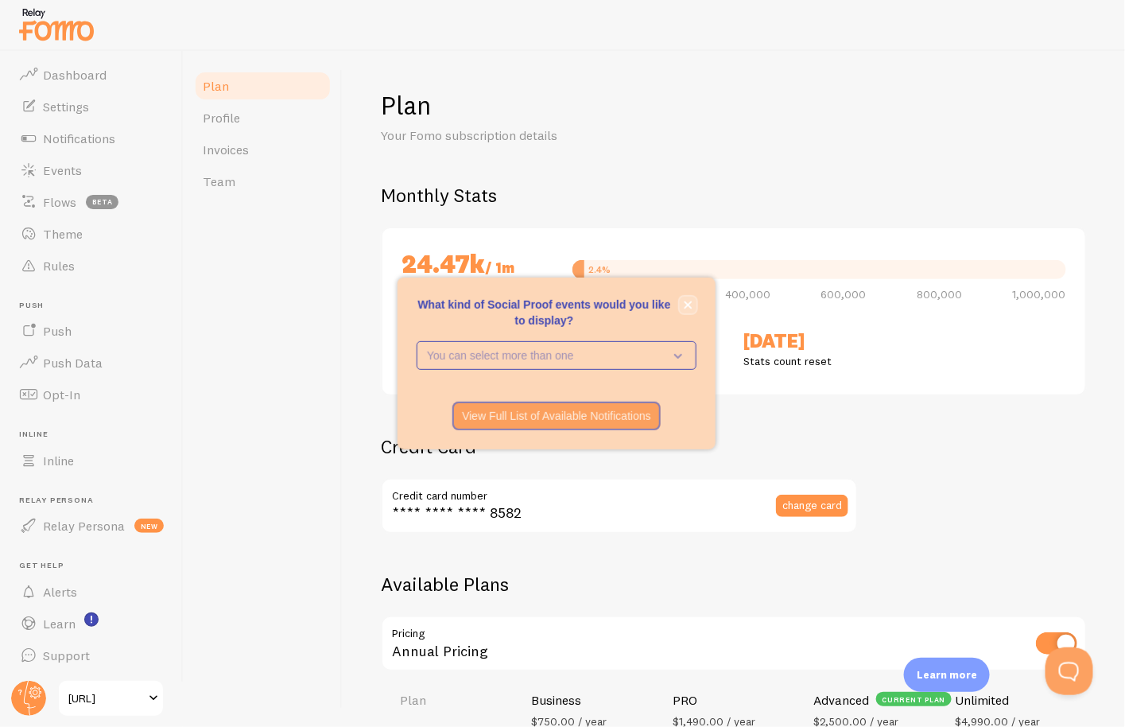
click at [689, 304] on icon "close," at bounding box center [689, 305] width 8 height 8
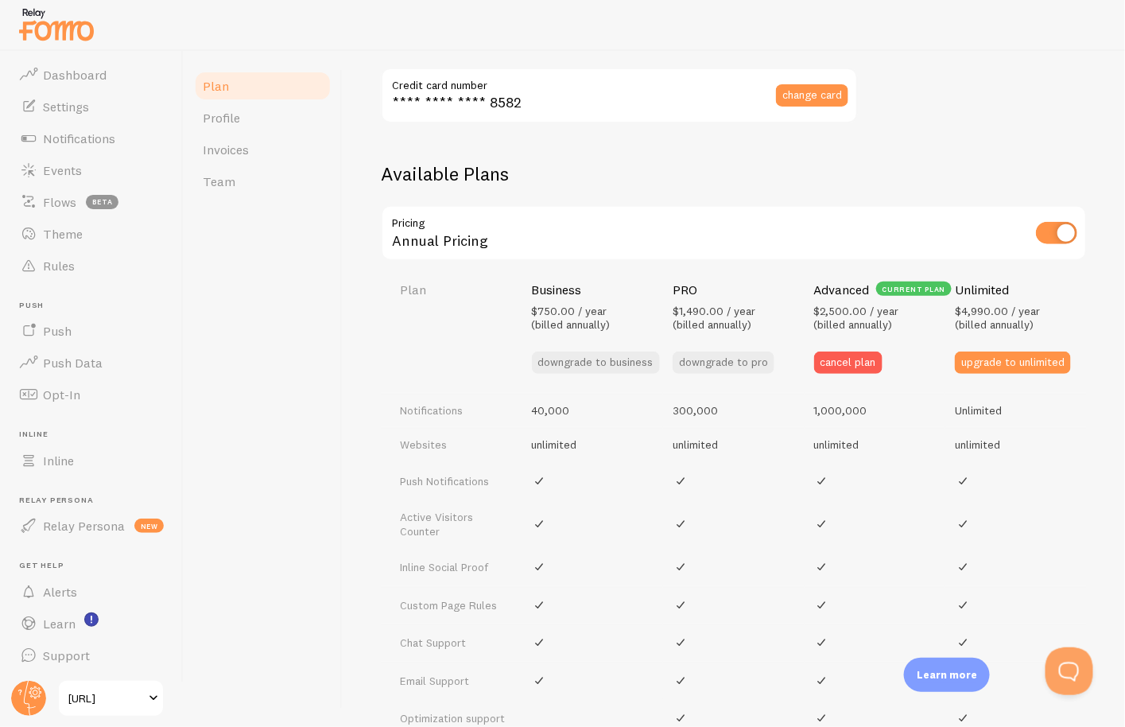
scroll to position [405, 0]
